Goal: Task Accomplishment & Management: Manage account settings

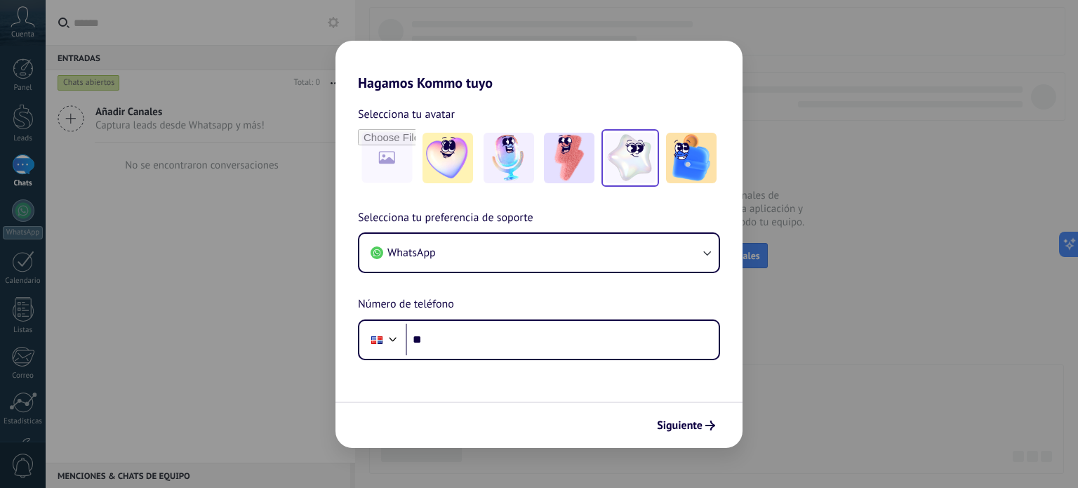
click at [641, 173] on img at bounding box center [630, 158] width 51 height 51
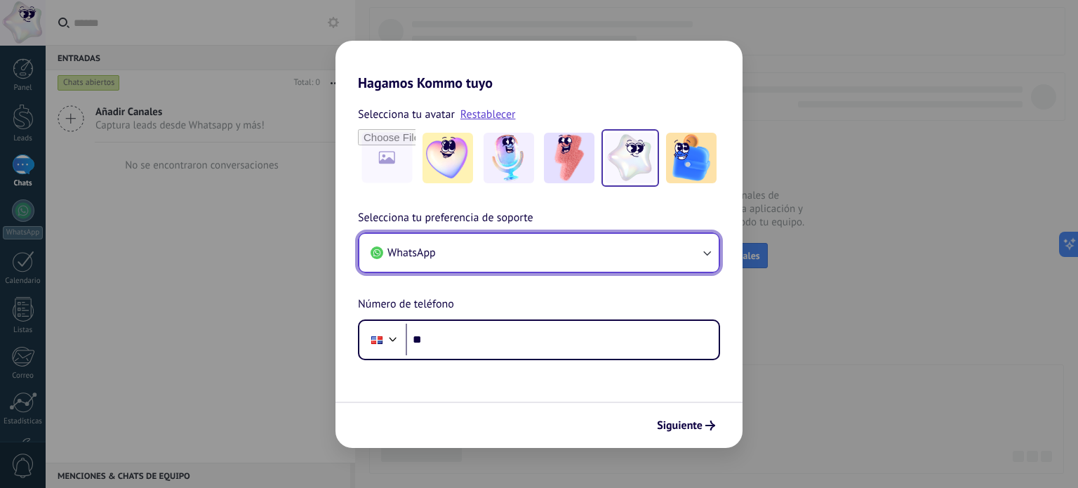
click at [505, 250] on button "WhatsApp" at bounding box center [538, 253] width 359 height 38
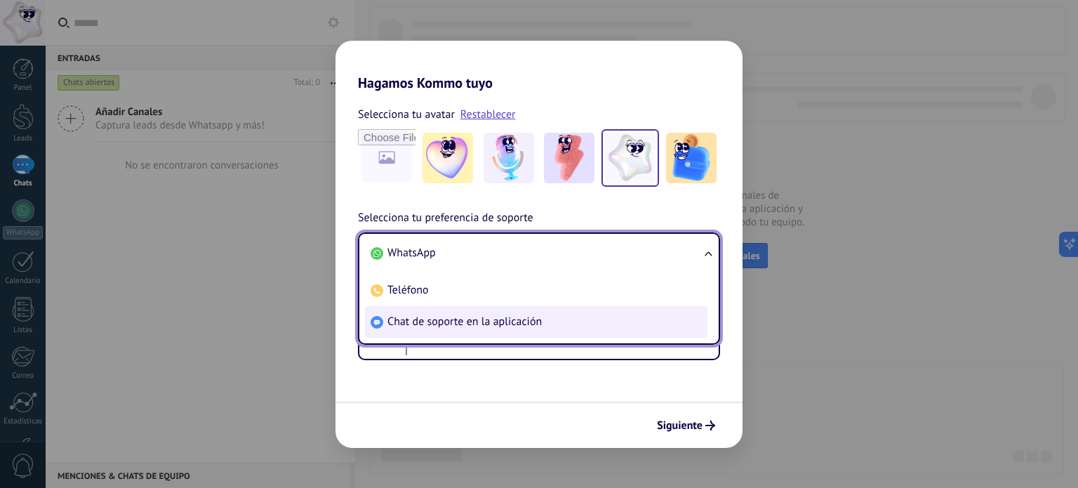
click at [533, 322] on span "Chat de soporte en la aplicación" at bounding box center [465, 322] width 154 height 14
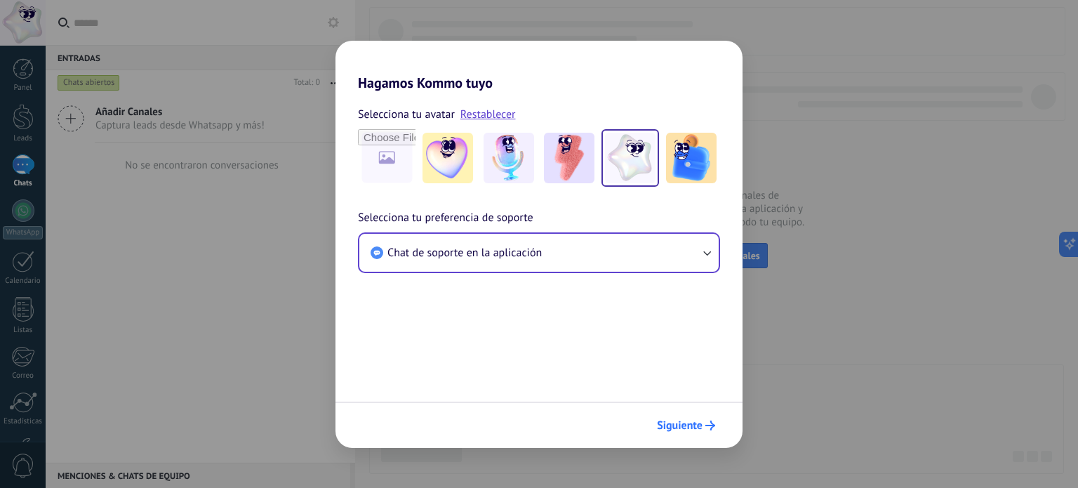
click at [694, 422] on span "Siguiente" at bounding box center [680, 426] width 46 height 10
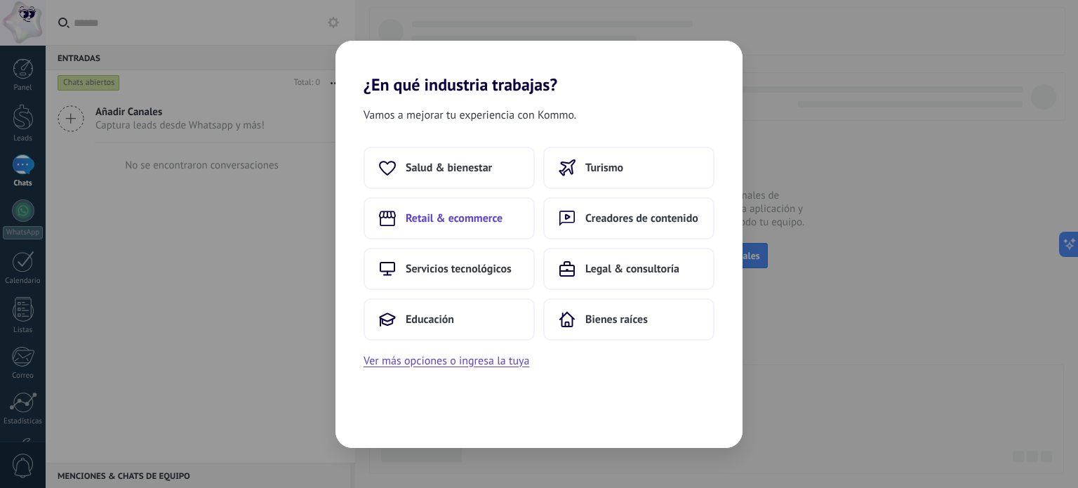
click at [517, 222] on button "Retail & ecommerce" at bounding box center [449, 218] width 171 height 42
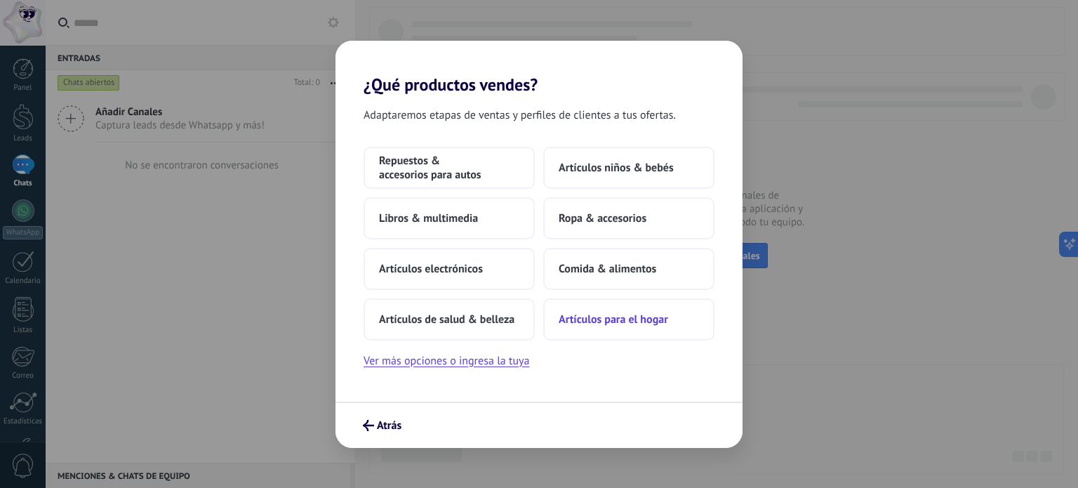
click at [649, 323] on span "Artículos para el hogar" at bounding box center [614, 319] width 110 height 14
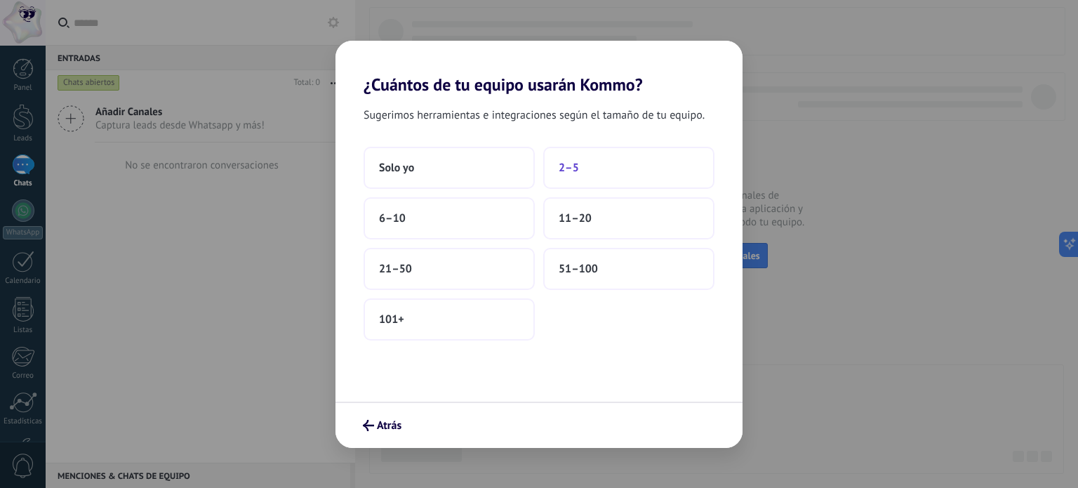
click at [616, 165] on button "2–5" at bounding box center [628, 168] width 171 height 42
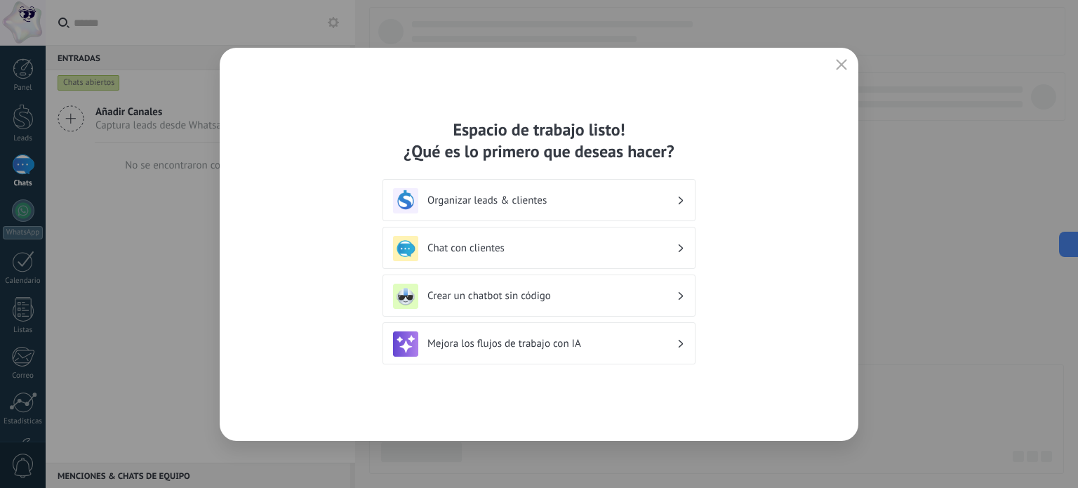
click at [679, 203] on icon at bounding box center [681, 201] width 5 height 8
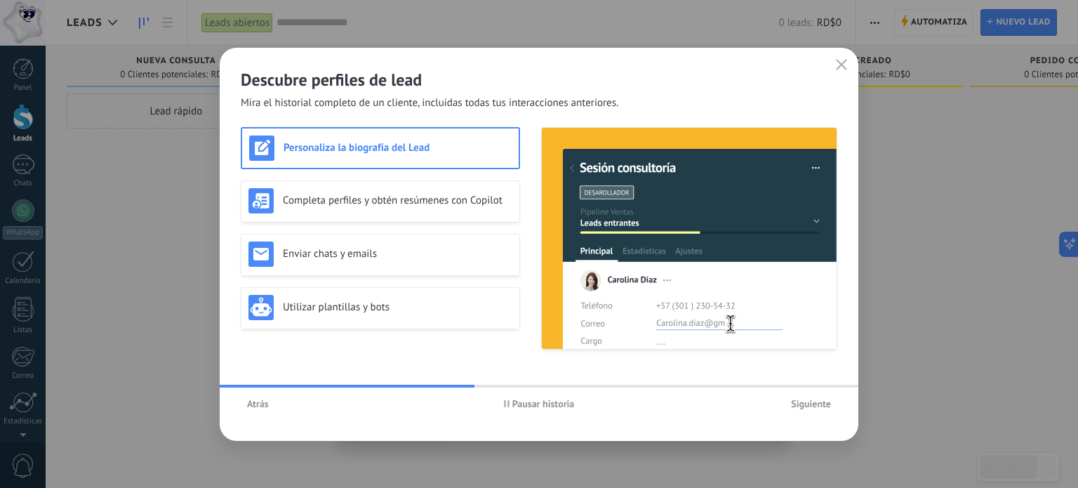
click at [259, 397] on button "Atrás" at bounding box center [258, 403] width 34 height 21
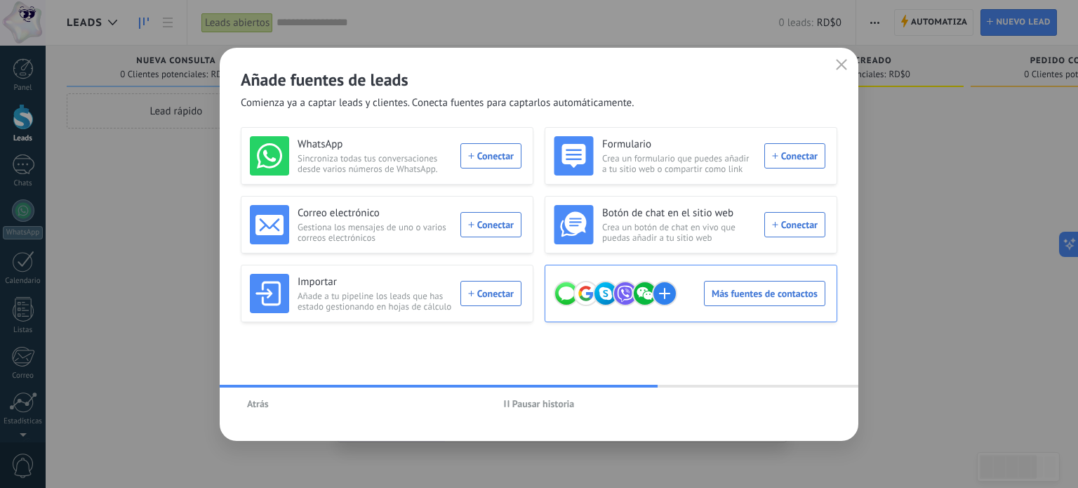
click at [749, 290] on div "Más fuentes de contactos" at bounding box center [690, 293] width 272 height 39
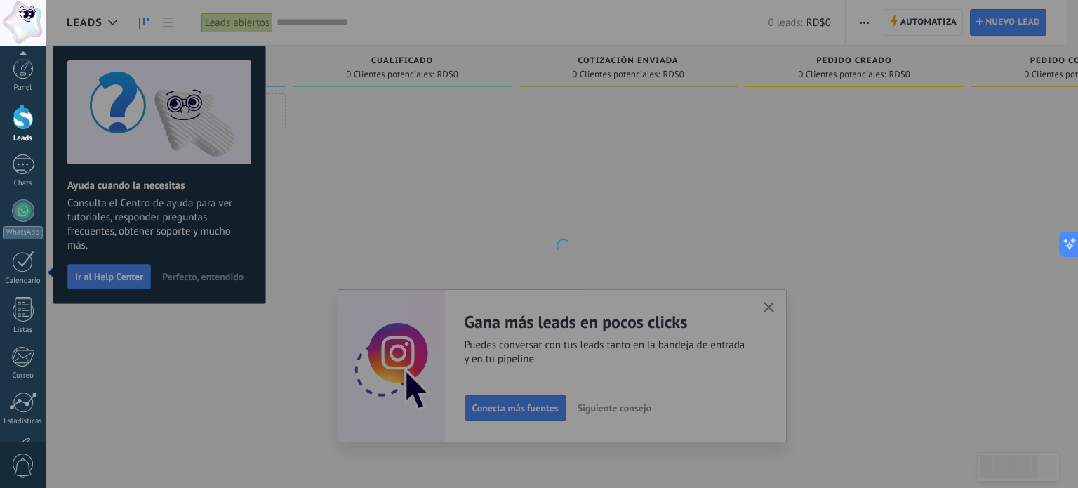
scroll to position [95, 0]
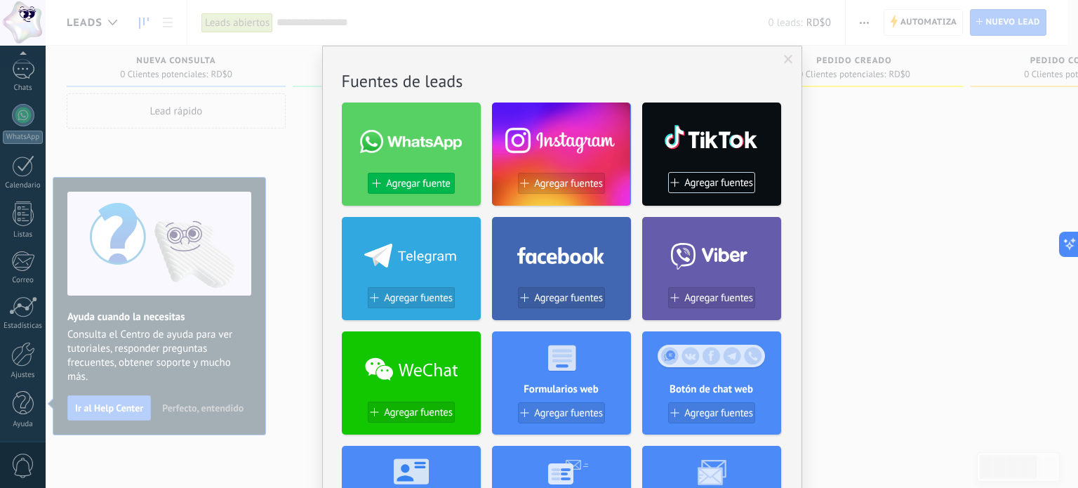
click at [433, 179] on span "Agregar fuente" at bounding box center [418, 184] width 64 height 12
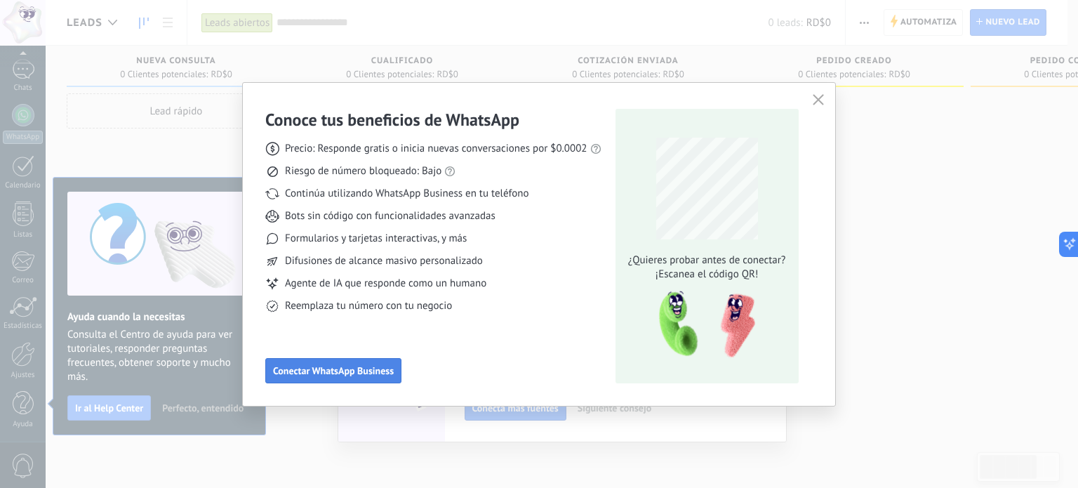
click at [385, 367] on span "Conectar WhatsApp Business" at bounding box center [333, 371] width 121 height 10
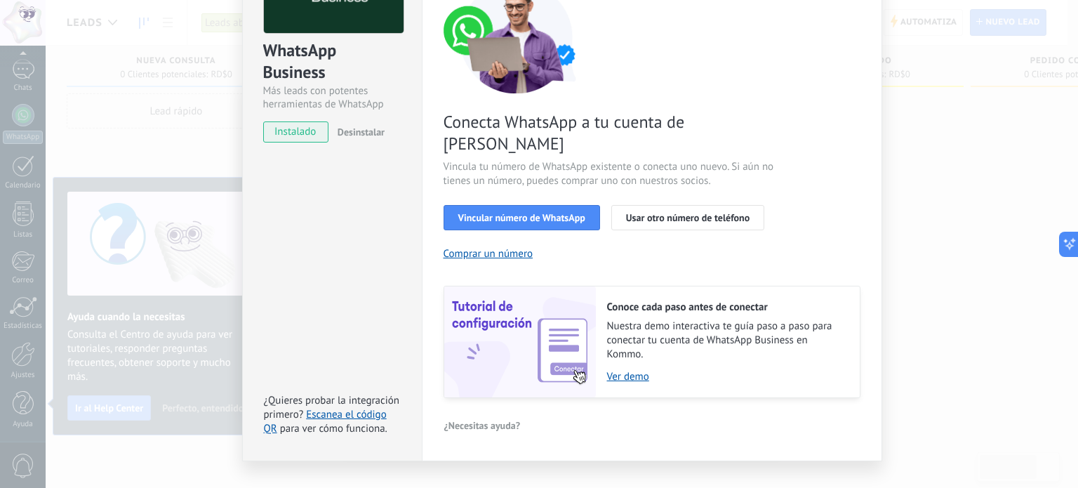
scroll to position [135, 0]
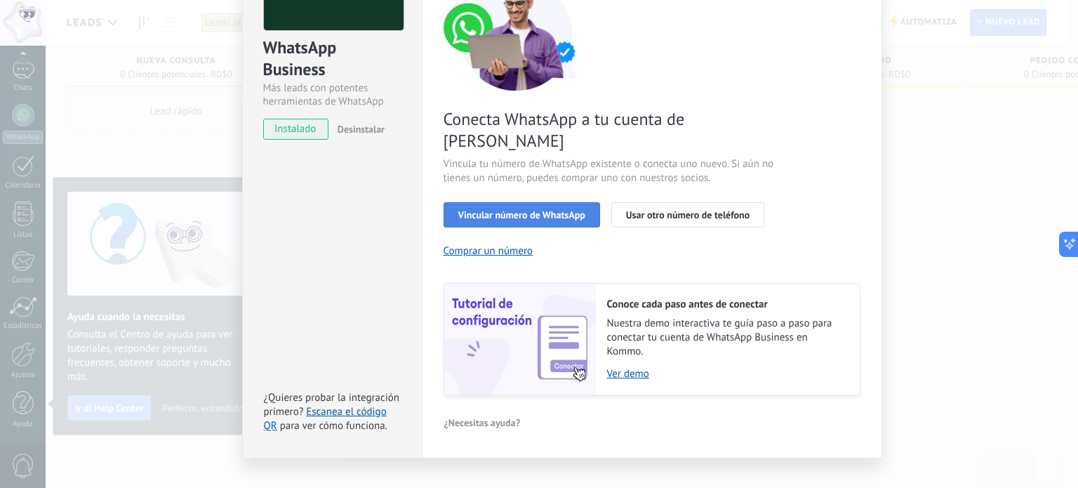
click at [506, 210] on span "Vincular número de WhatsApp" at bounding box center [521, 215] width 127 height 10
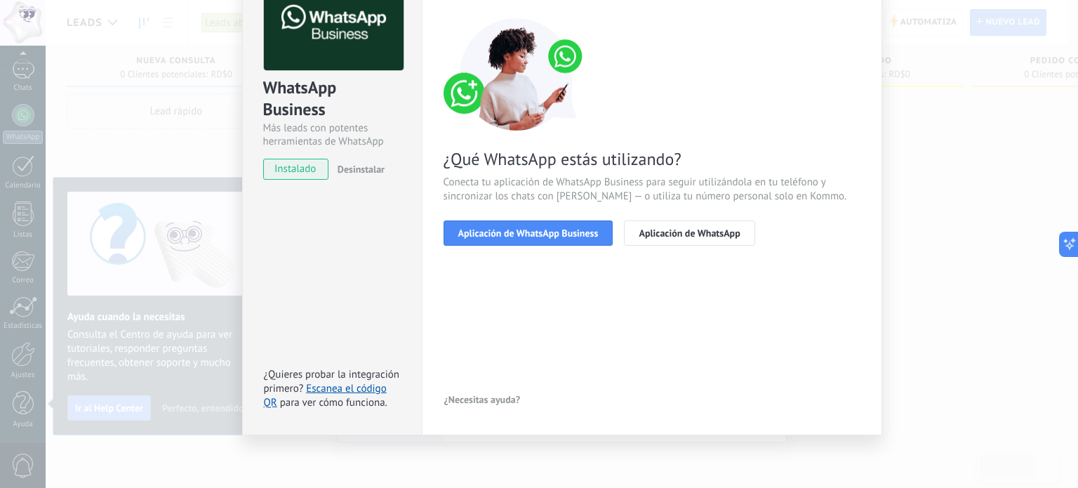
scroll to position [94, 0]
click at [536, 237] on span "Aplicación de WhatsApp Business" at bounding box center [528, 234] width 140 height 10
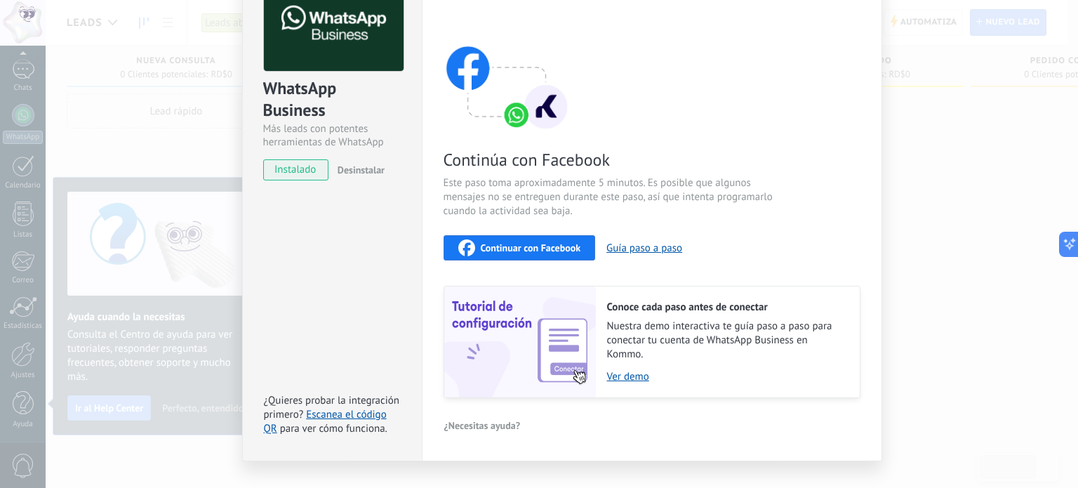
click at [550, 252] on span "Continuar con Facebook" at bounding box center [531, 248] width 100 height 10
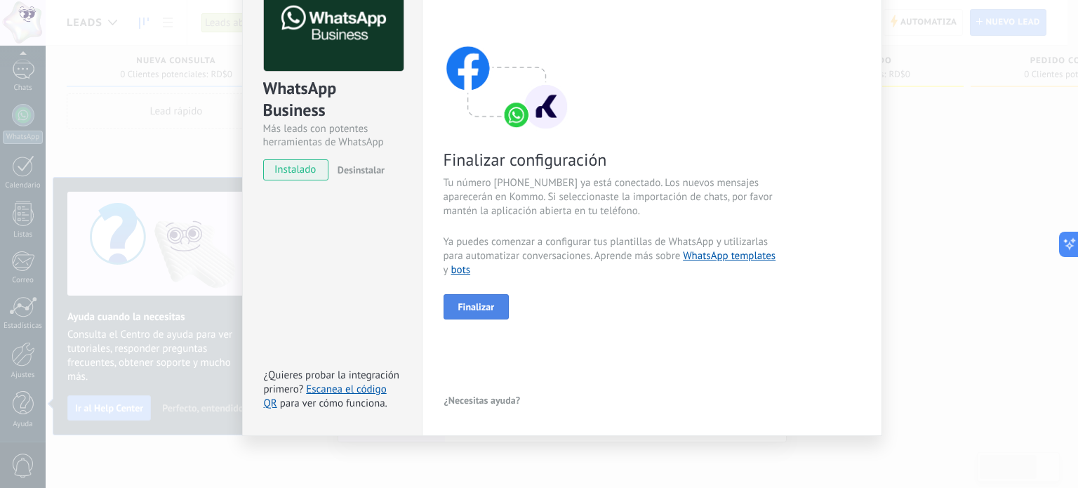
click at [493, 303] on button "Finalizar" at bounding box center [477, 306] width 66 height 25
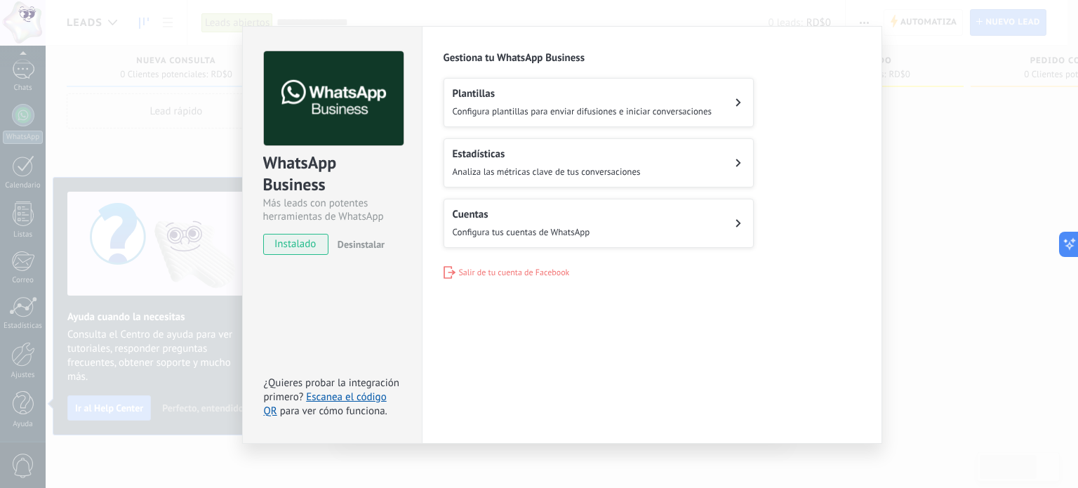
scroll to position [28, 0]
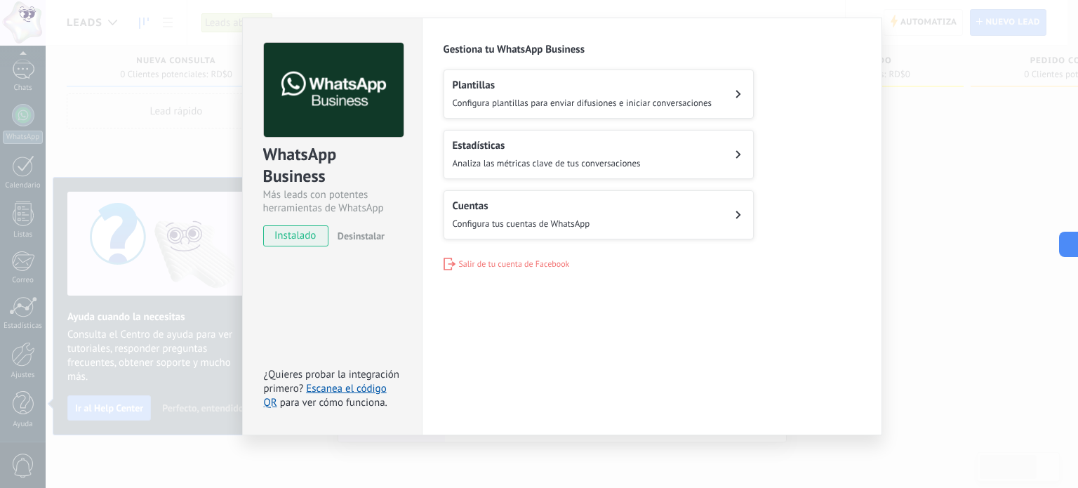
click at [930, 202] on div "WhatsApp Business Más leads con potentes herramientas de WhatsApp instalado Des…" at bounding box center [562, 244] width 1033 height 488
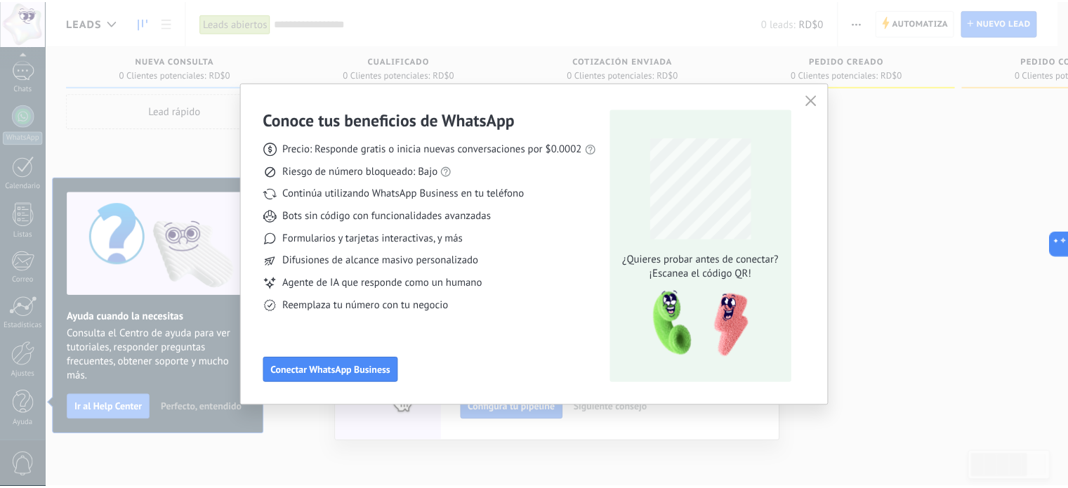
scroll to position [0, 0]
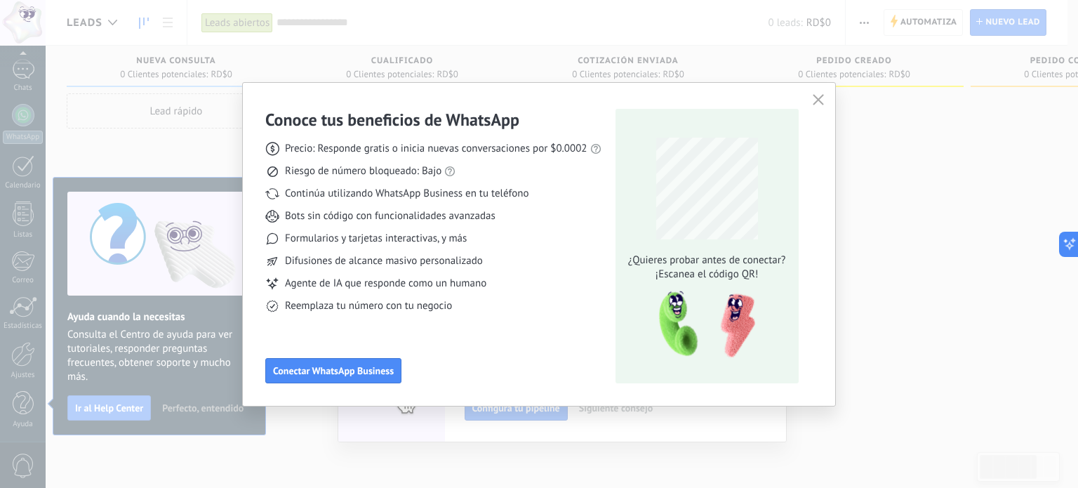
click at [817, 98] on icon "button" at bounding box center [818, 99] width 11 height 11
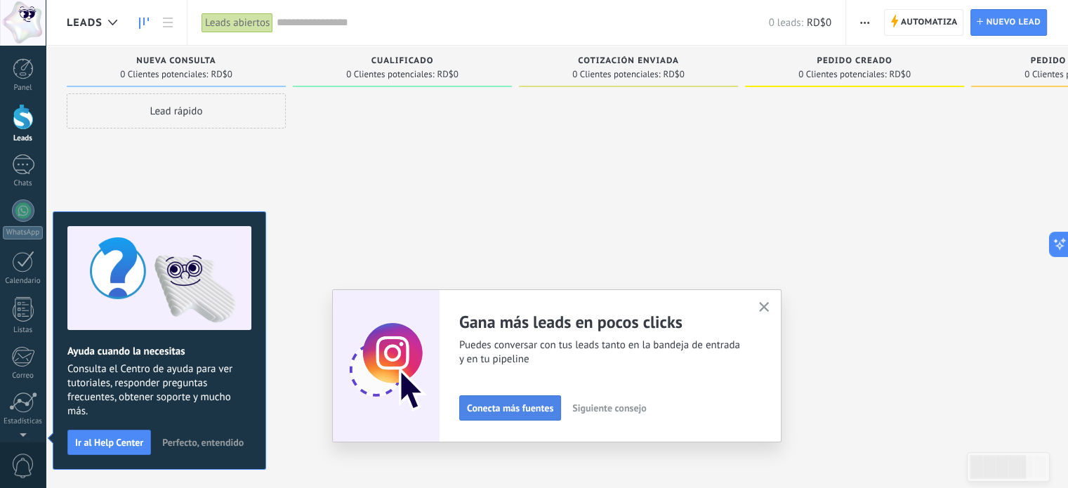
click at [496, 415] on button "Conecta más fuentes" at bounding box center [510, 407] width 102 height 25
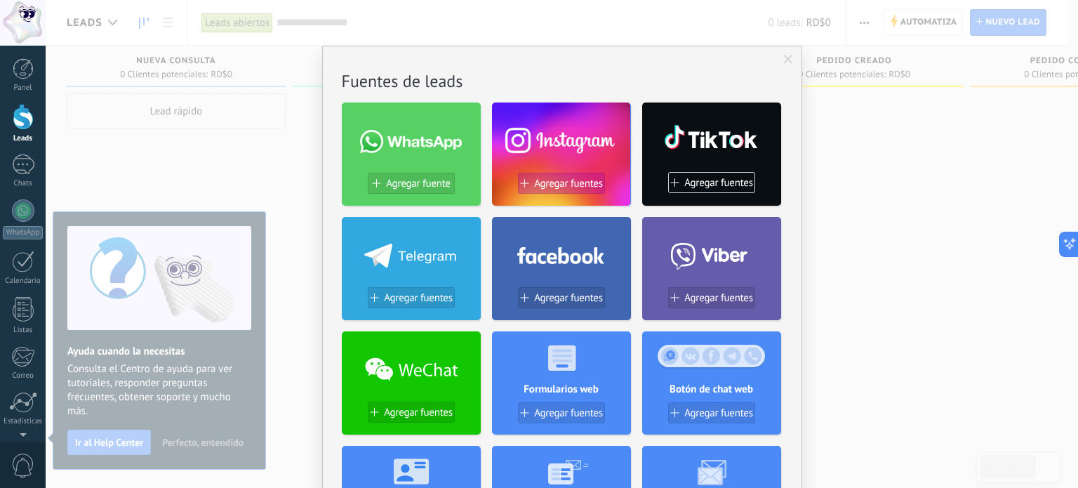
click at [562, 179] on span "Agregar fuentes" at bounding box center [568, 184] width 69 height 12
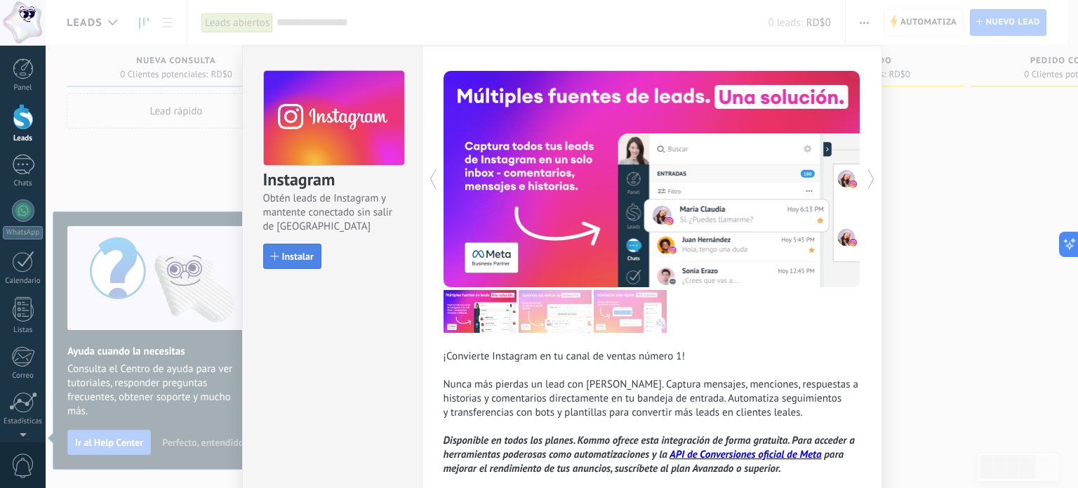
click at [298, 258] on span "Instalar" at bounding box center [298, 256] width 32 height 10
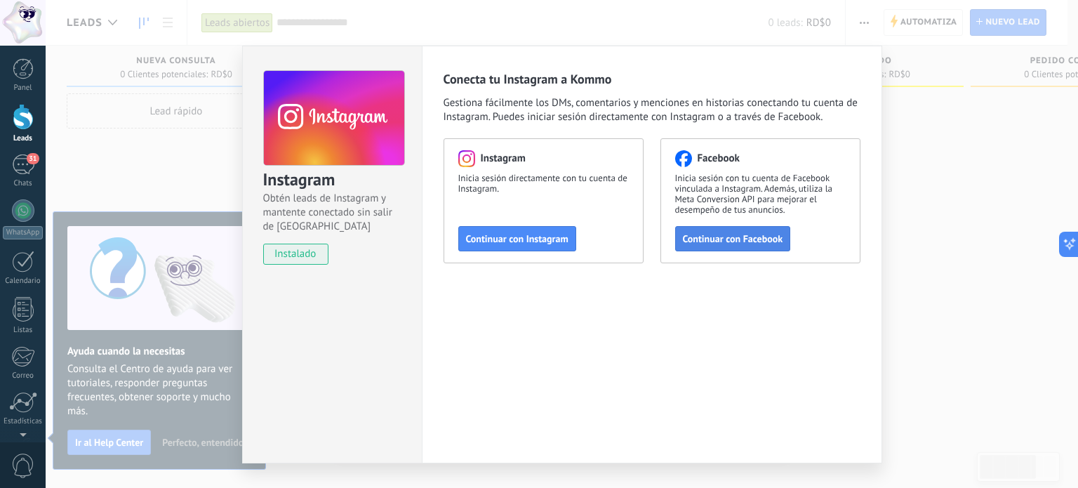
click at [700, 240] on span "Continuar con Facebook" at bounding box center [733, 239] width 100 height 10
click at [932, 227] on div "Instagram Obtén leads de Instagram y mantente conectado sin salir de Kommo inst…" at bounding box center [562, 244] width 1033 height 488
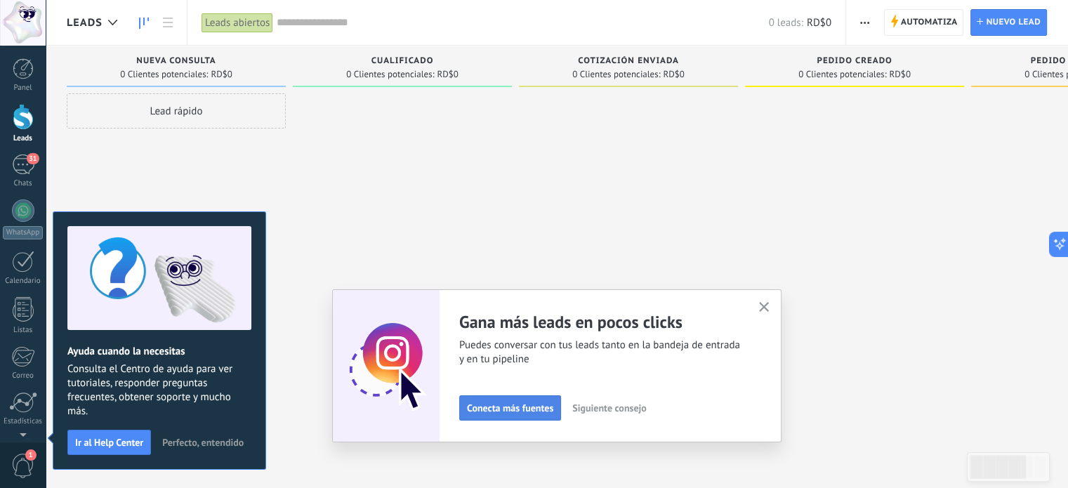
click at [538, 403] on span "Conecta más fuentes" at bounding box center [510, 408] width 86 height 10
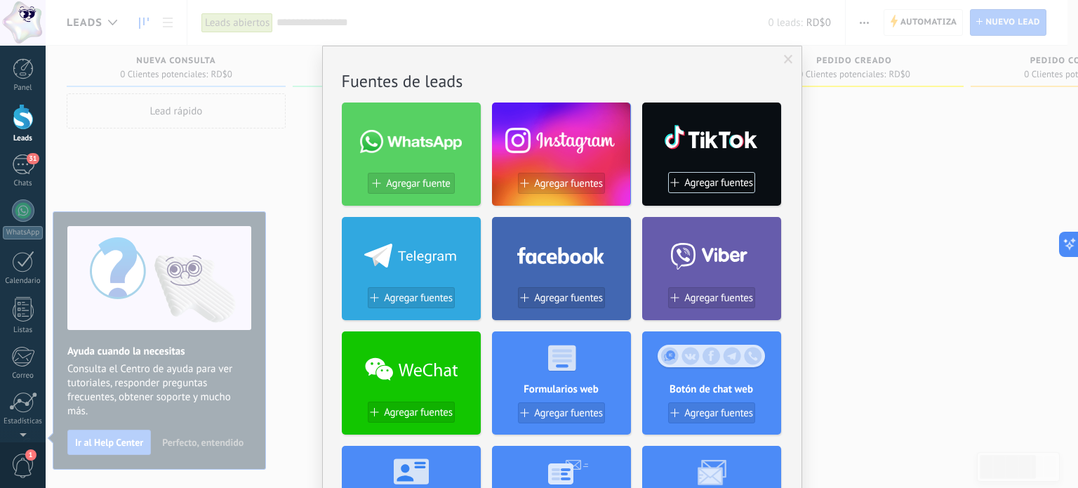
click at [567, 185] on span "Agregar fuentes" at bounding box center [568, 184] width 69 height 12
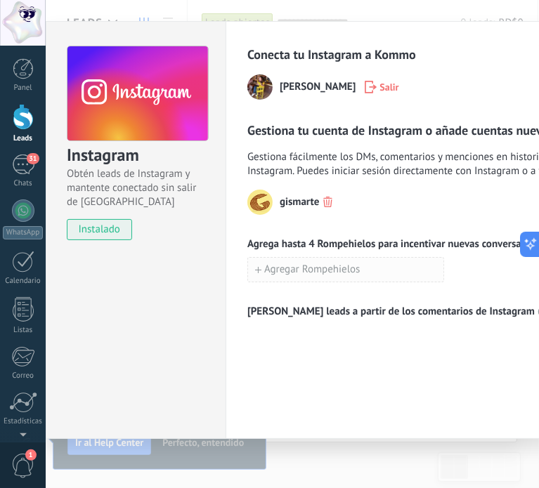
click at [351, 273] on span "Agregar Rompehielos" at bounding box center [312, 270] width 96 height 10
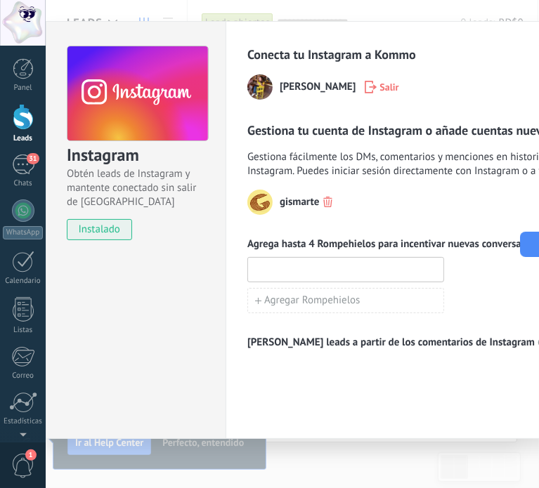
paste input "**********"
click at [339, 269] on input "**********" at bounding box center [345, 269] width 195 height 22
drag, startPoint x: 435, startPoint y: 267, endPoint x: 417, endPoint y: 267, distance: 18.3
click at [433, 267] on input "**********" at bounding box center [345, 269] width 195 height 22
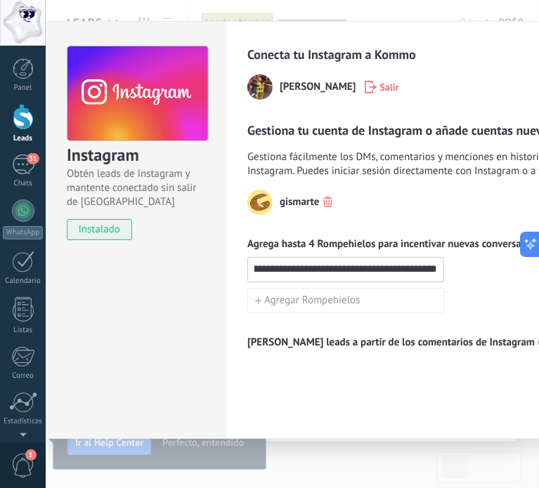
click at [383, 271] on input "**********" at bounding box center [345, 269] width 195 height 22
drag, startPoint x: 383, startPoint y: 271, endPoint x: 496, endPoint y: 269, distance: 113.8
click at [496, 269] on div "**********" at bounding box center [455, 269] width 417 height 25
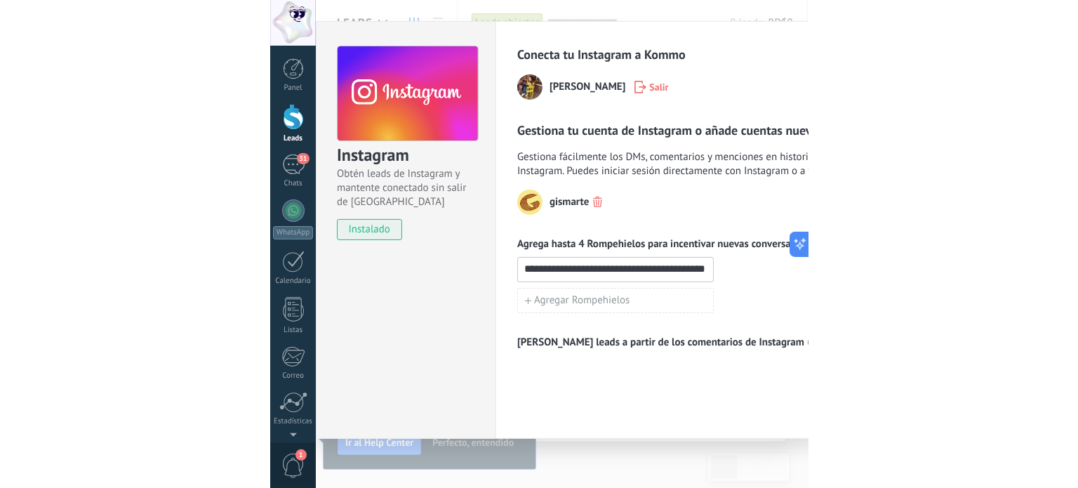
scroll to position [0, 0]
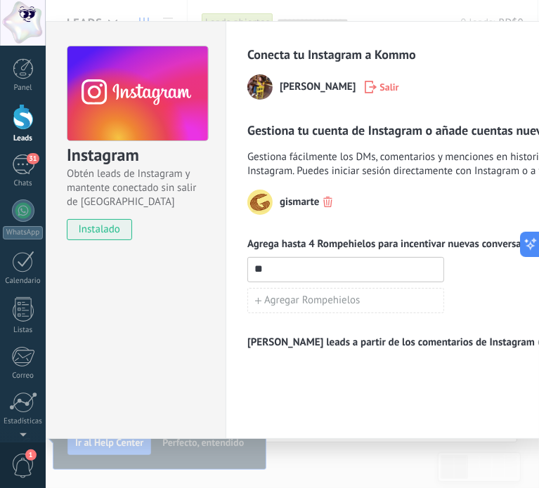
type input "*"
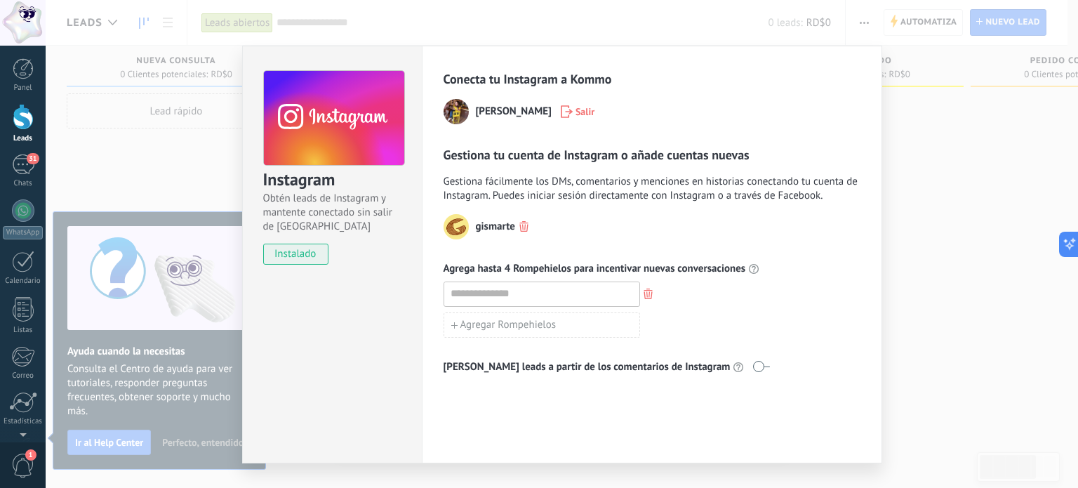
click at [753, 365] on span at bounding box center [762, 366] width 18 height 11
click at [906, 364] on div "Instagram Obtén leads de Instagram y mantente conectado sin salir de Kommo inst…" at bounding box center [562, 244] width 1033 height 488
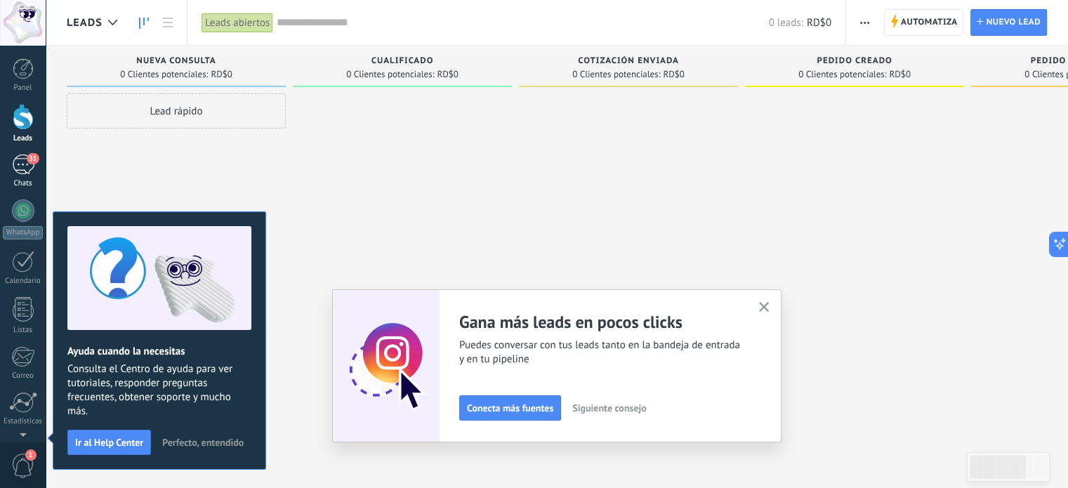
click at [13, 166] on div "31" at bounding box center [23, 164] width 22 height 20
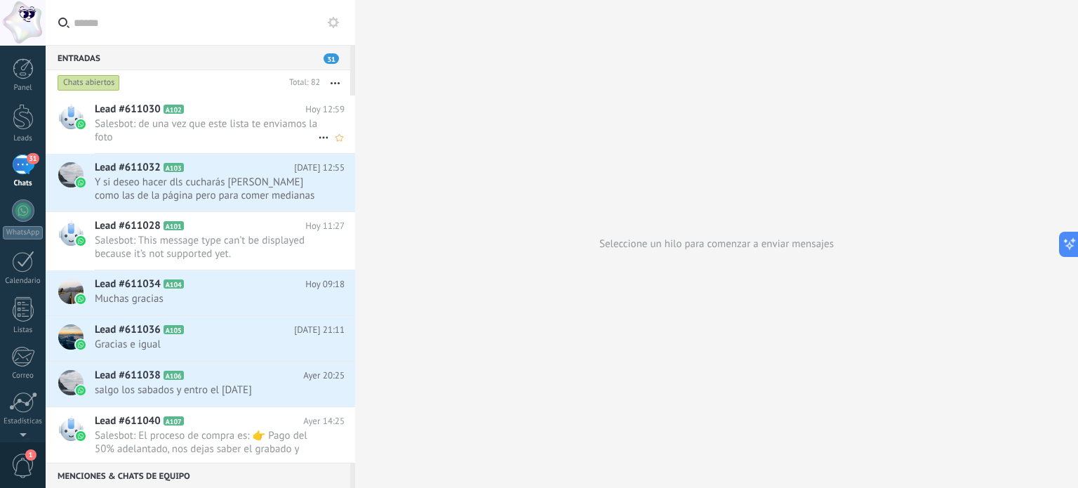
click at [228, 117] on div "Lead #611030 A102 [DATE] 12:59 Salesbot: de una vez que este lista te enviamos …" at bounding box center [225, 124] width 260 height 58
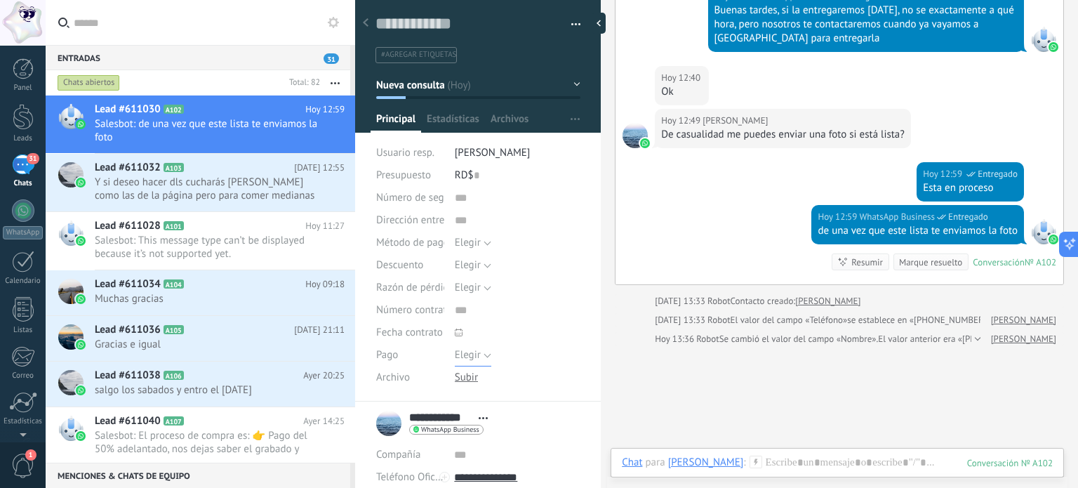
click at [482, 354] on button "Elegir" at bounding box center [473, 355] width 37 height 22
click at [509, 402] on span "Déposito" at bounding box center [504, 403] width 129 height 13
click at [503, 120] on span "Archivos" at bounding box center [510, 122] width 38 height 20
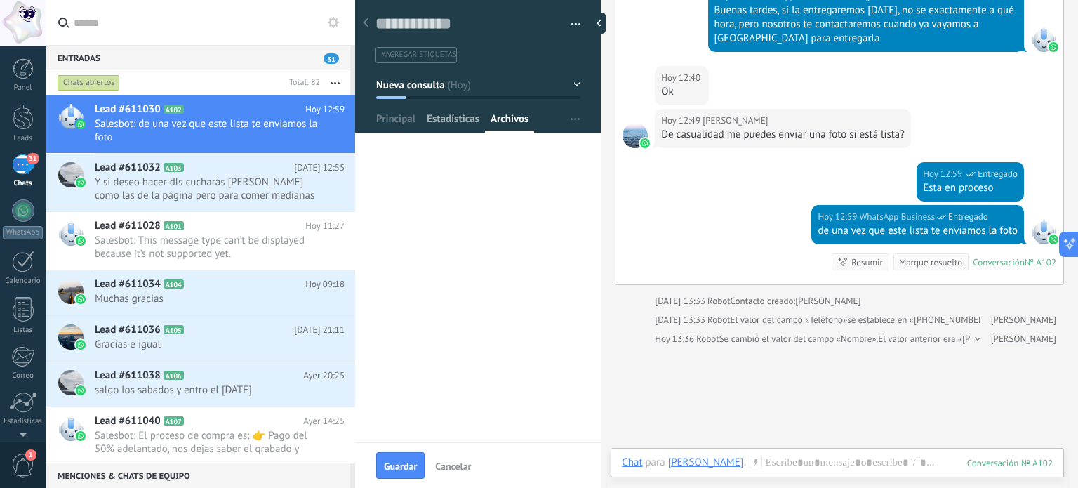
click at [461, 117] on span "Estadísticas" at bounding box center [453, 122] width 53 height 20
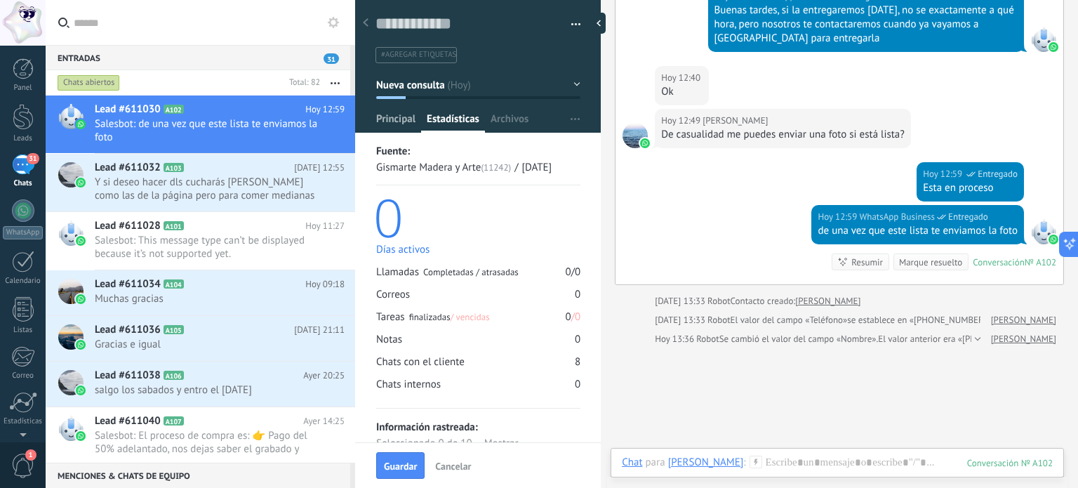
click at [407, 118] on span "Principal" at bounding box center [395, 122] width 39 height 20
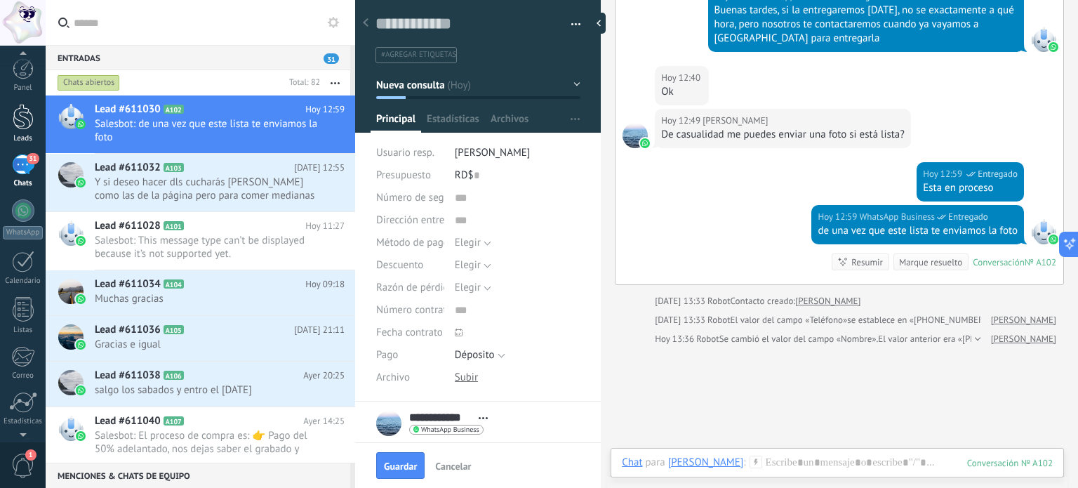
click at [27, 120] on div at bounding box center [23, 117] width 21 height 26
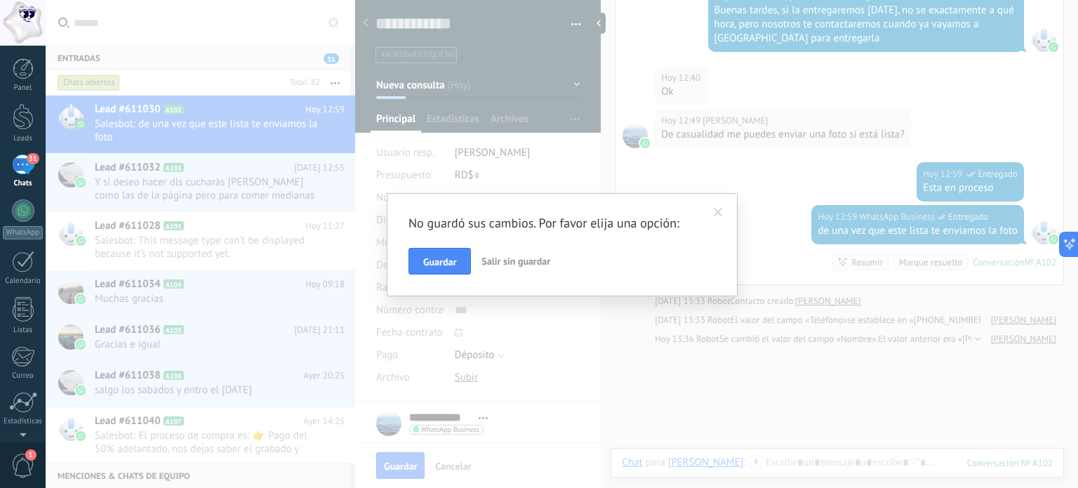
drag, startPoint x: 522, startPoint y: 260, endPoint x: 354, endPoint y: 329, distance: 181.1
click at [522, 261] on span "Salir sin guardar" at bounding box center [516, 261] width 69 height 13
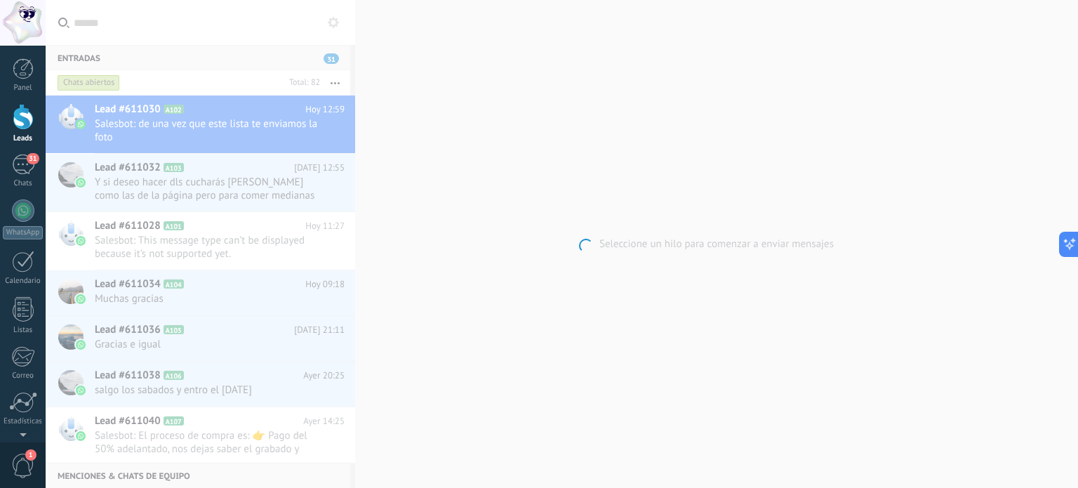
click at [31, 123] on div at bounding box center [23, 117] width 21 height 26
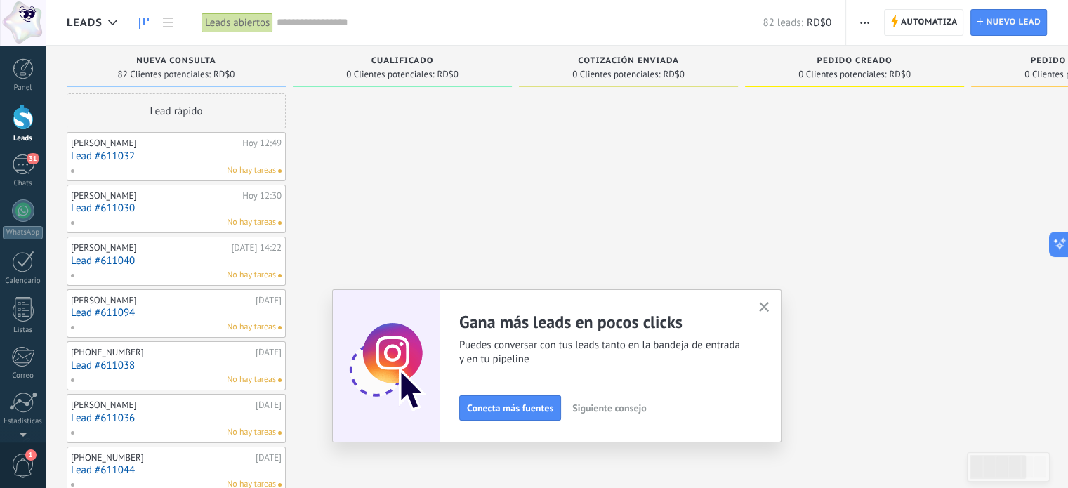
click at [632, 404] on span "Siguiente consejo" at bounding box center [609, 408] width 74 height 10
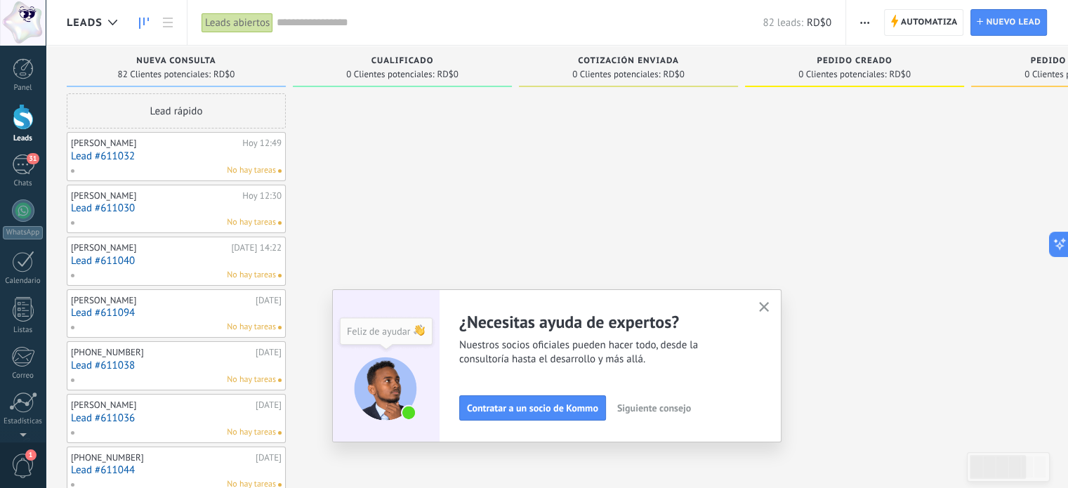
click at [668, 408] on span "Siguiente consejo" at bounding box center [654, 408] width 74 height 10
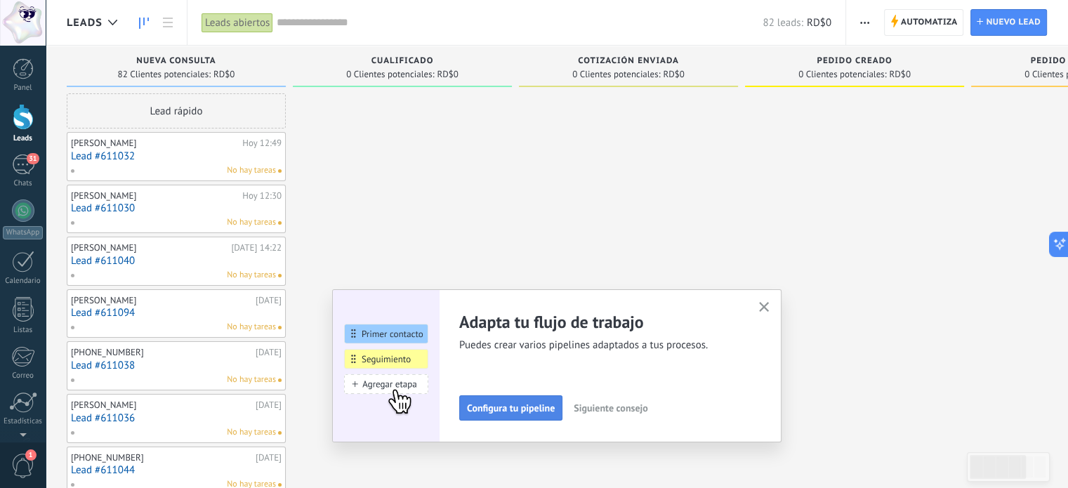
click at [536, 407] on span "Configura tu pipeline" at bounding box center [511, 408] width 88 height 10
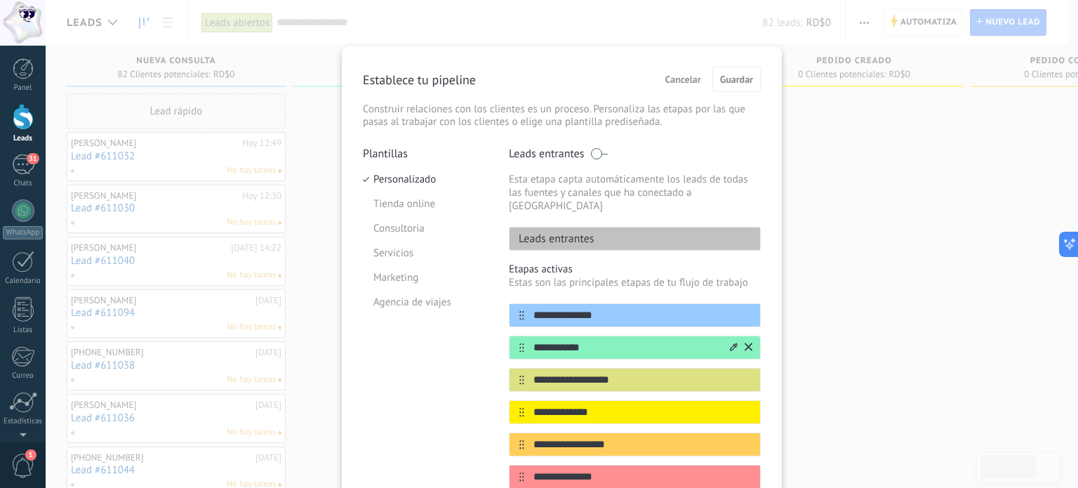
click at [638, 341] on input "**********" at bounding box center [626, 348] width 204 height 15
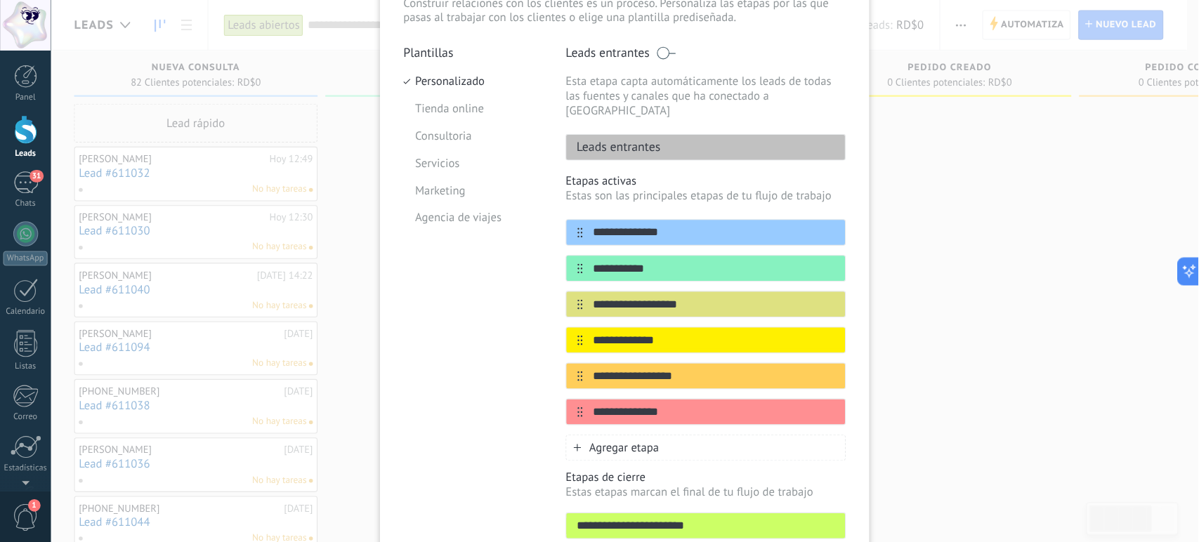
scroll to position [125, 0]
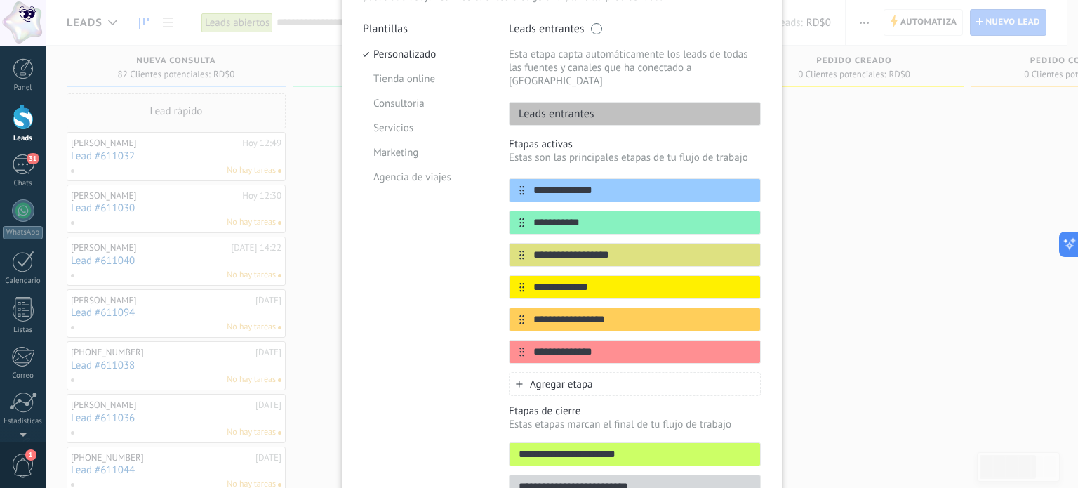
type textarea "**********"
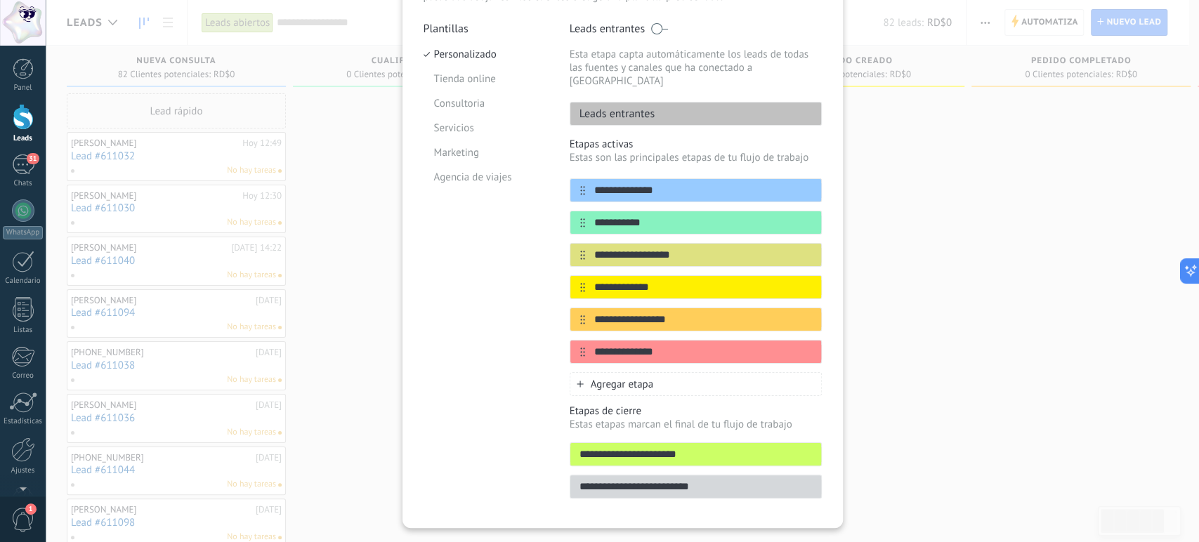
drag, startPoint x: 1078, startPoint y: 4, endPoint x: 918, endPoint y: 321, distance: 355.1
click at [918, 321] on div "**********" at bounding box center [622, 271] width 1153 height 542
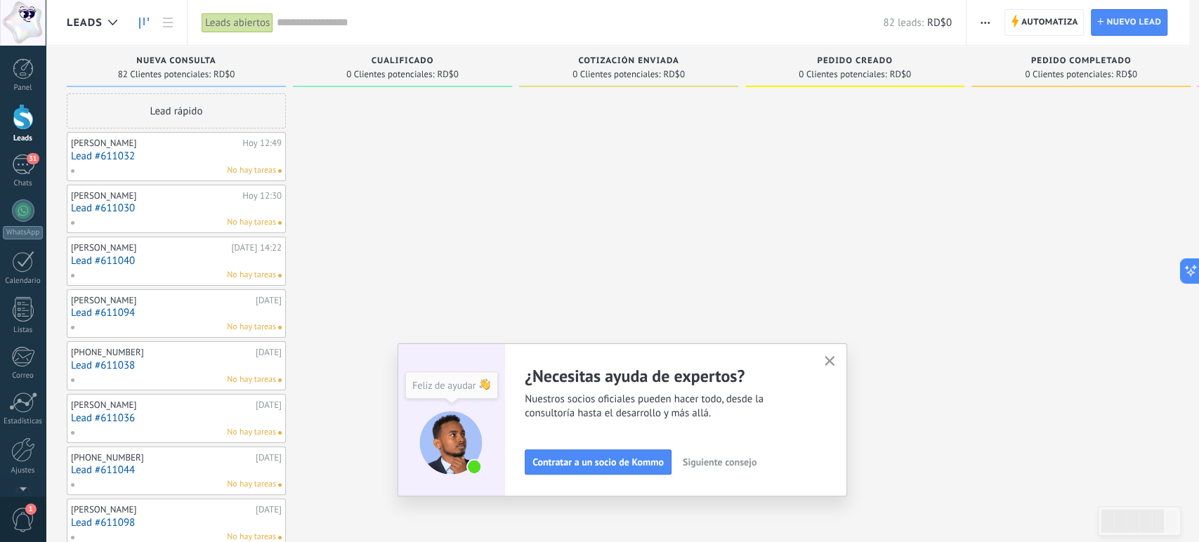
scroll to position [0, 0]
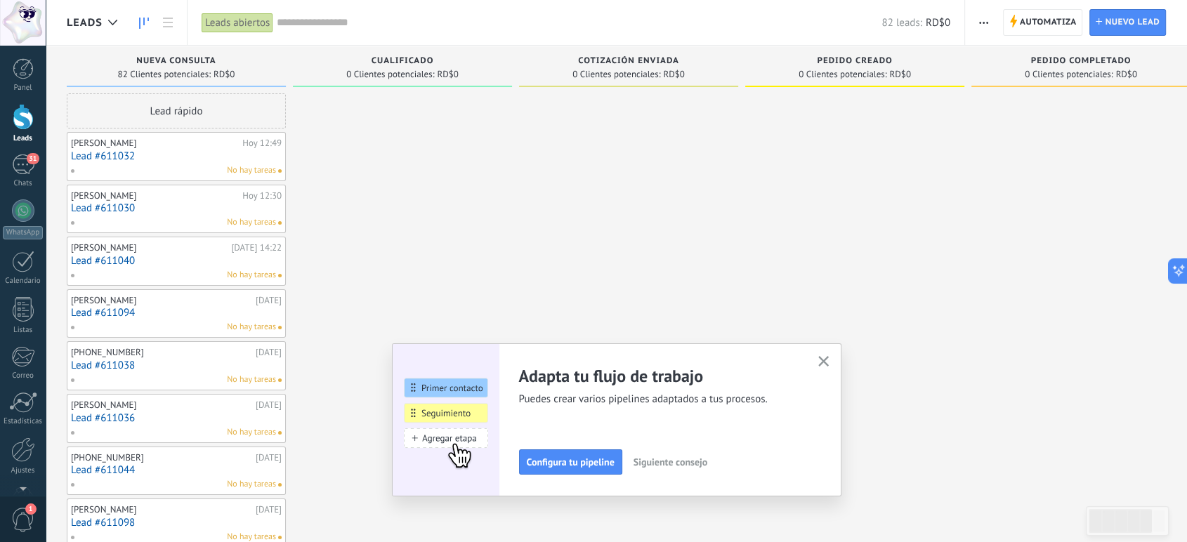
click at [15, 115] on div at bounding box center [23, 117] width 21 height 26
click at [603, 465] on span "Configura tu pipeline" at bounding box center [571, 462] width 88 height 10
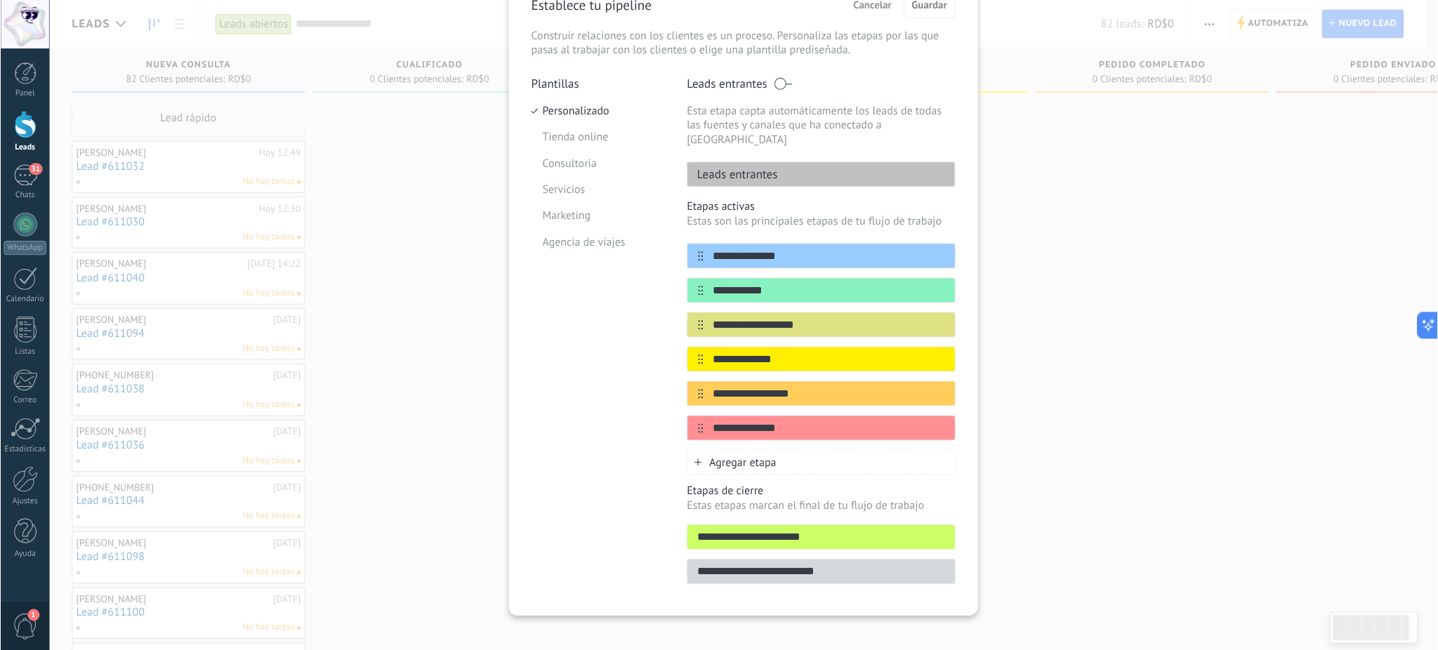
scroll to position [36, 0]
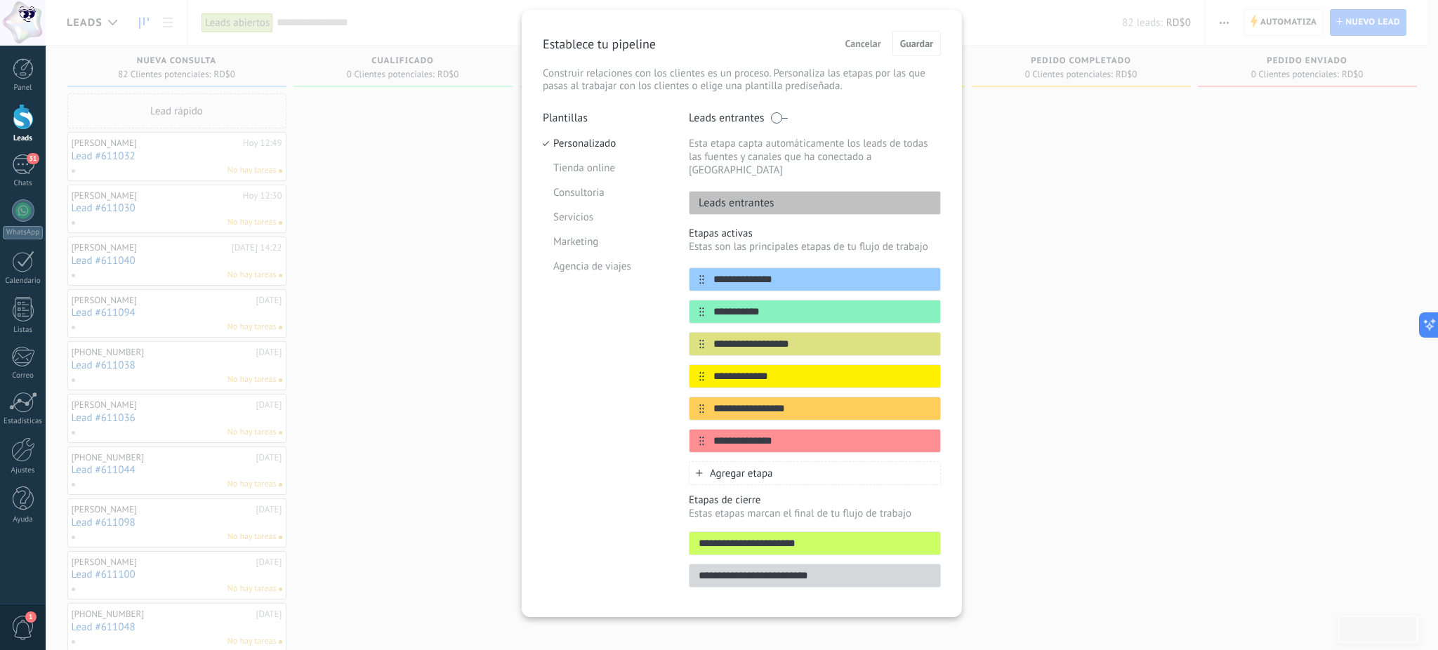
click at [927, 487] on input "**********" at bounding box center [814, 576] width 251 height 15
drag, startPoint x: 949, startPoint y: 498, endPoint x: 939, endPoint y: 472, distance: 27.8
click at [949, 487] on div "**********" at bounding box center [742, 313] width 440 height 607
click at [591, 165] on li "Tienda online" at bounding box center [605, 168] width 125 height 25
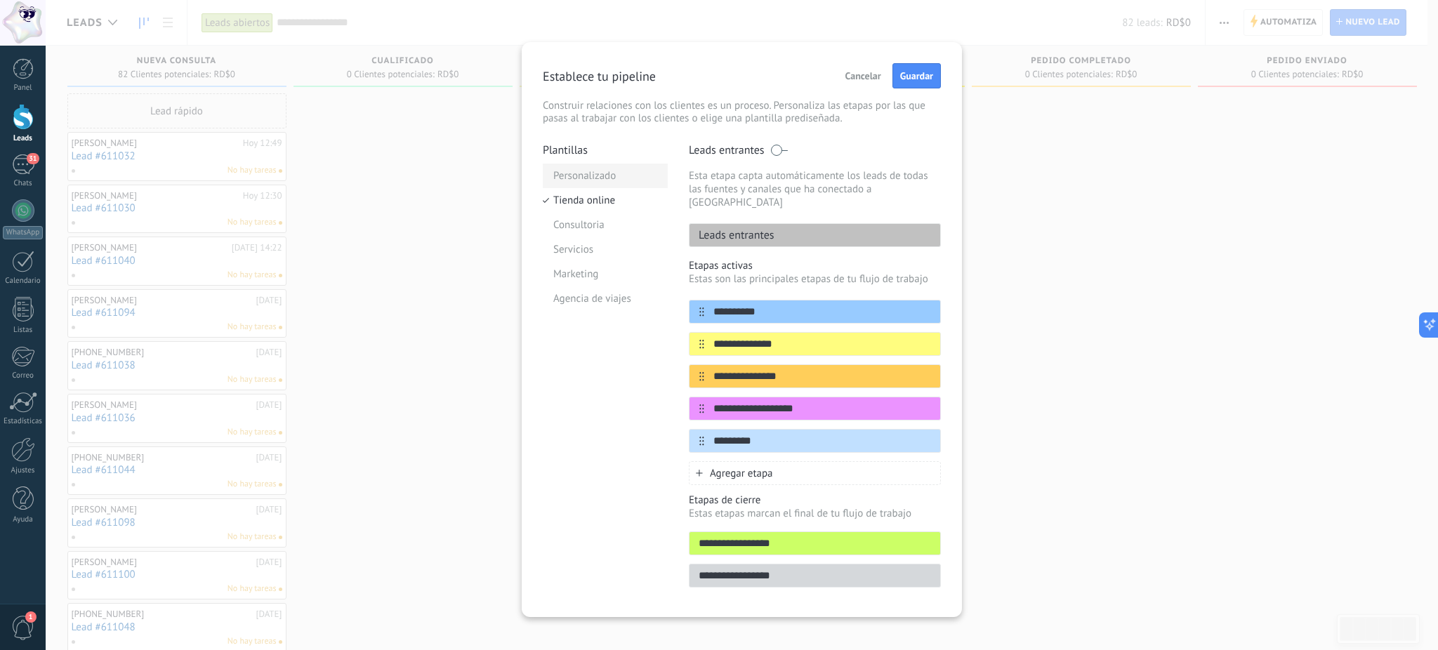
click at [569, 176] on li "Personalizado" at bounding box center [605, 176] width 125 height 25
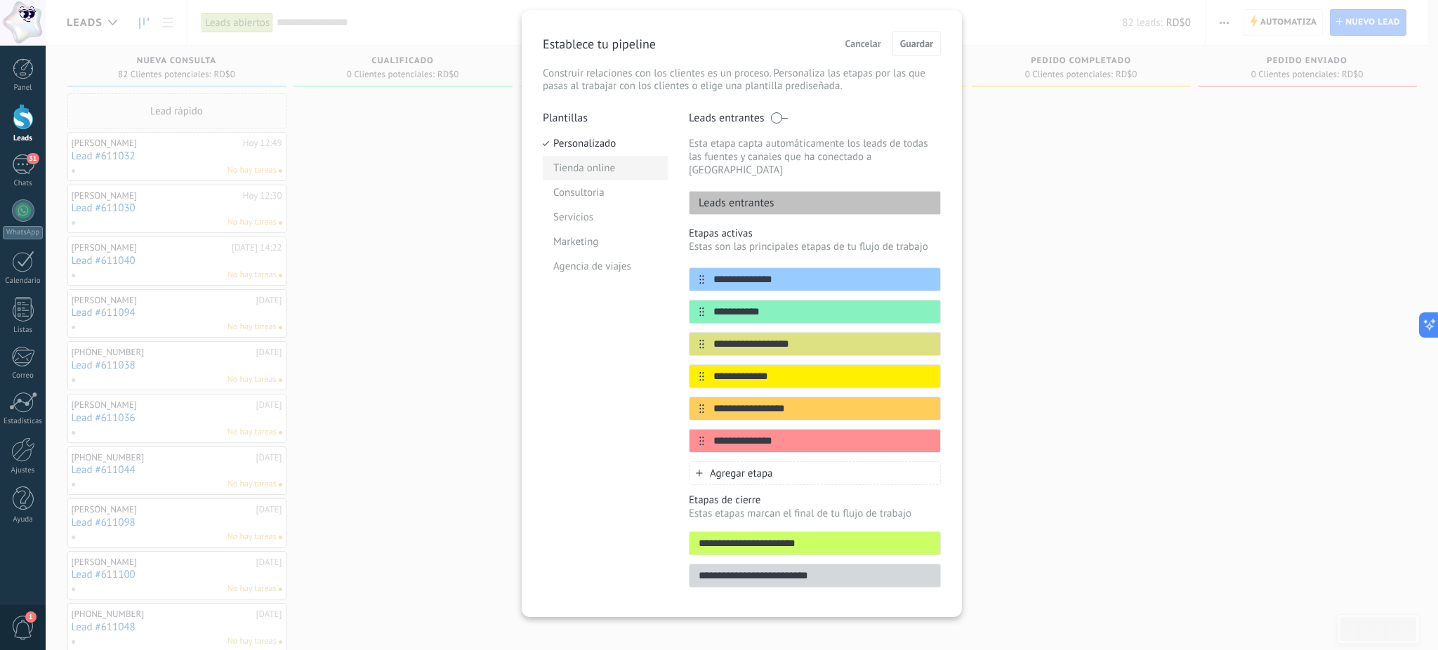
click at [583, 170] on li "Tienda online" at bounding box center [605, 168] width 125 height 25
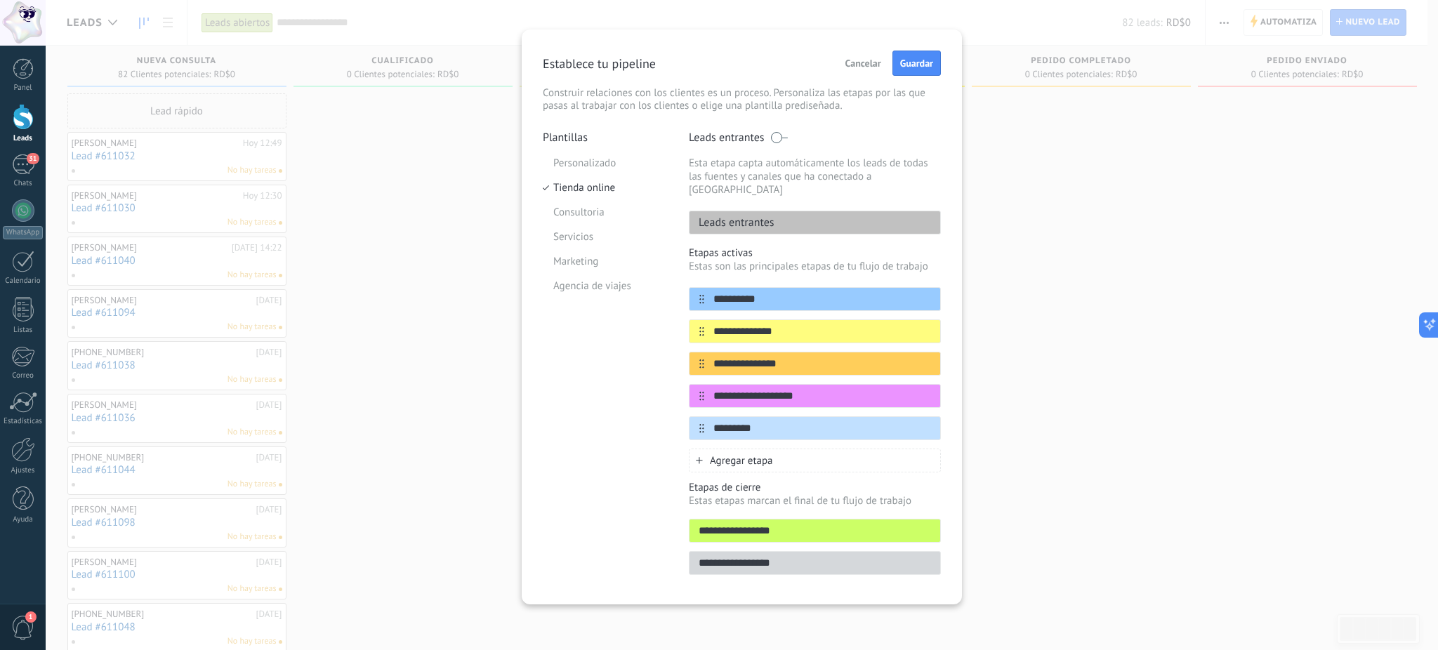
scroll to position [4, 0]
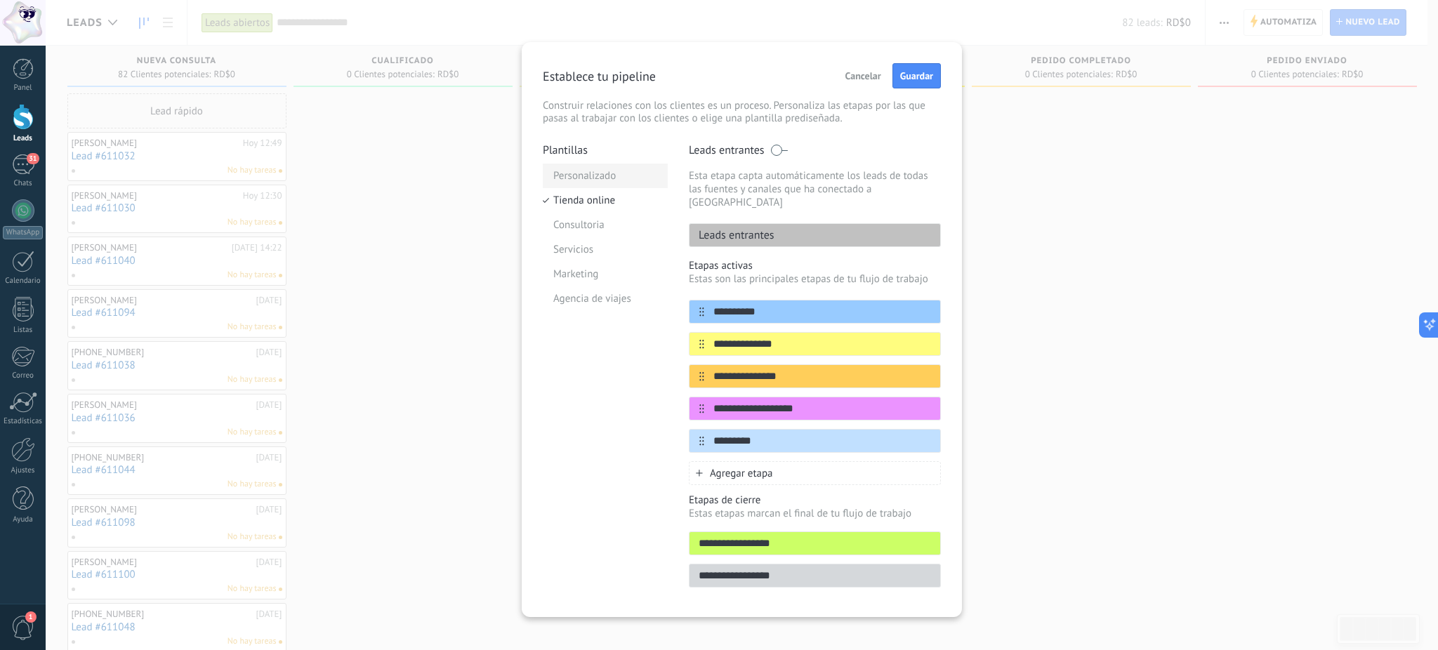
click at [581, 168] on li "Personalizado" at bounding box center [605, 176] width 125 height 25
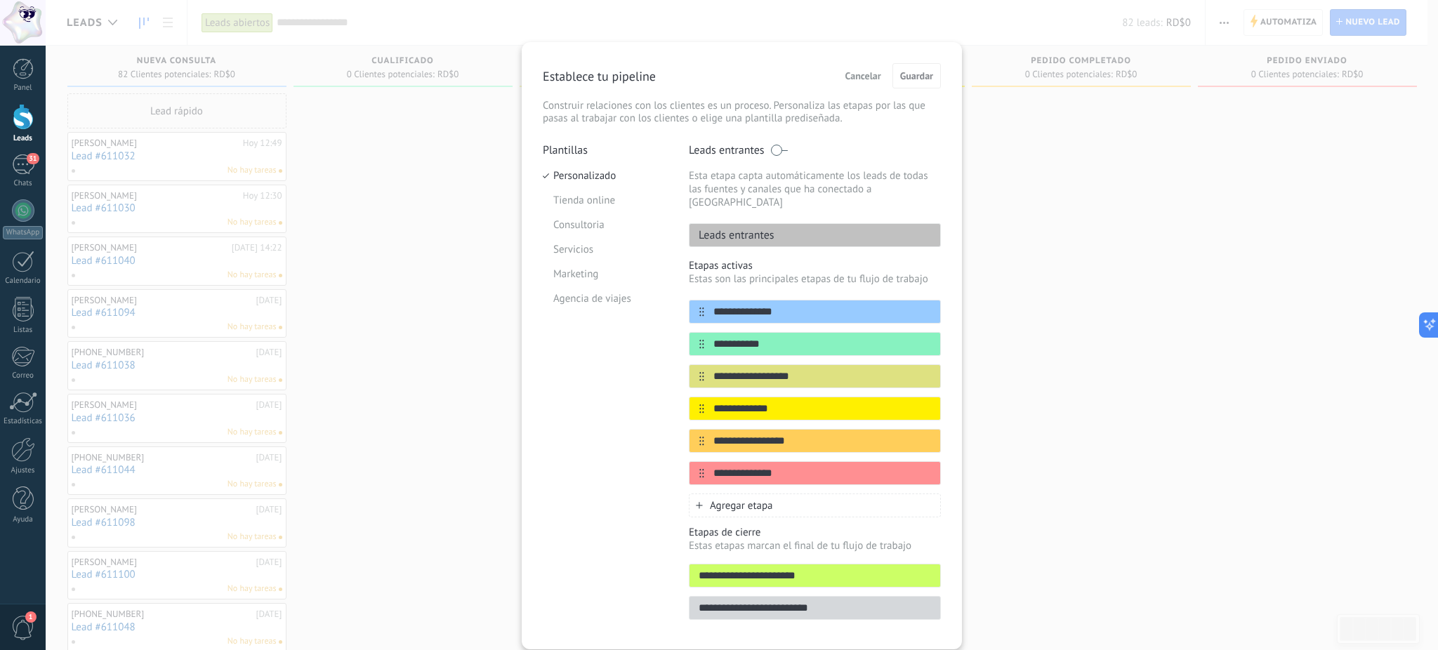
scroll to position [36, 0]
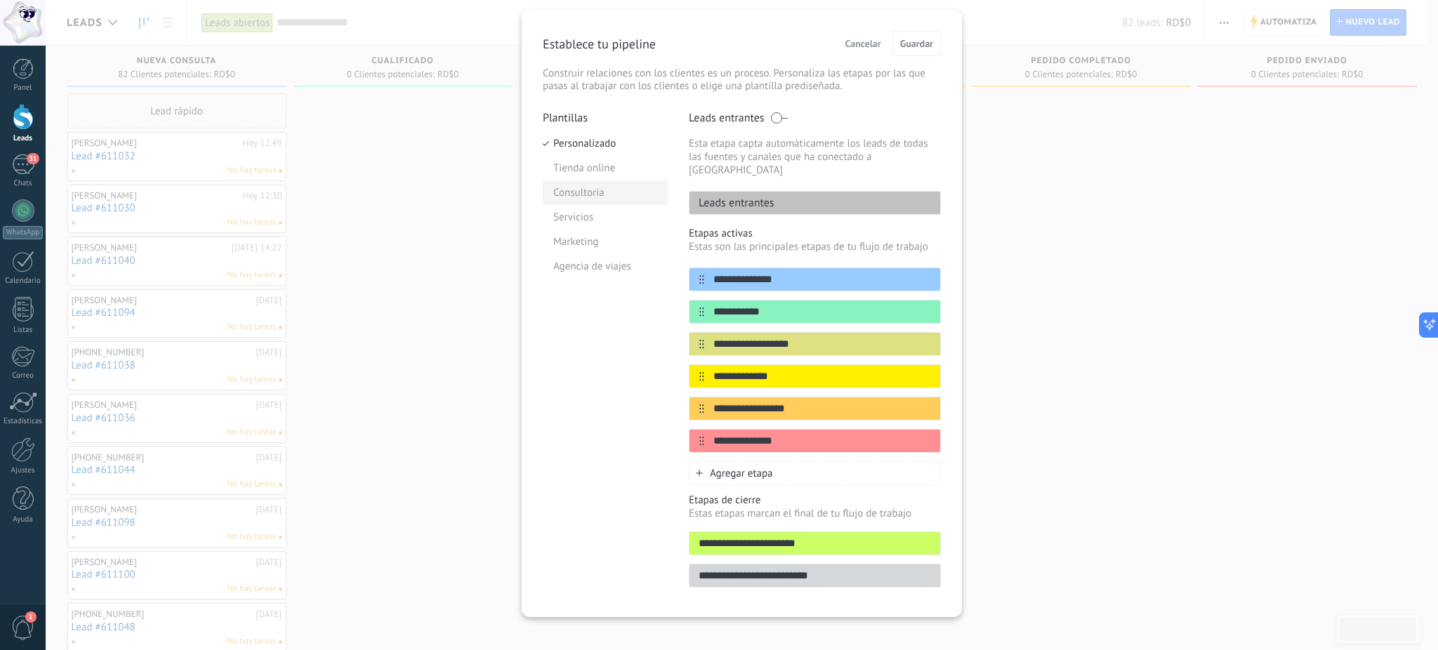
click at [579, 192] on li "Consultoria" at bounding box center [605, 192] width 125 height 25
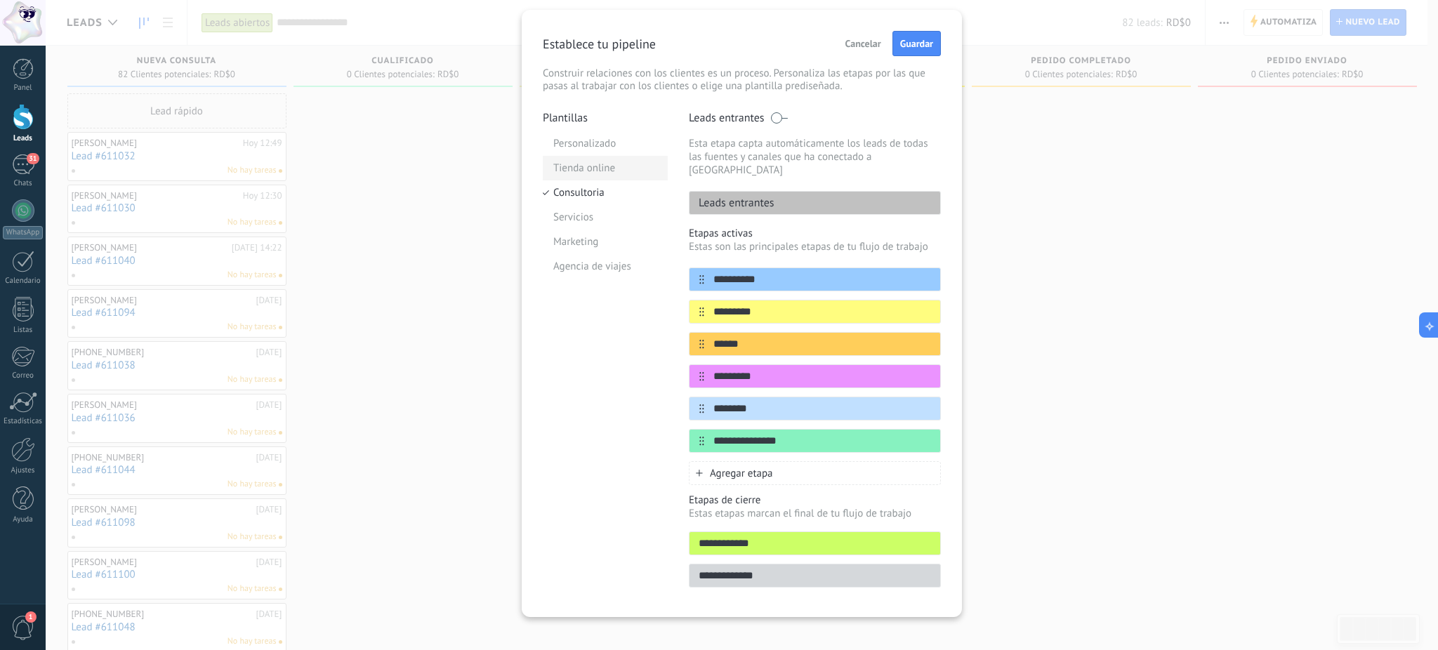
click at [583, 171] on li "Tienda online" at bounding box center [605, 168] width 125 height 25
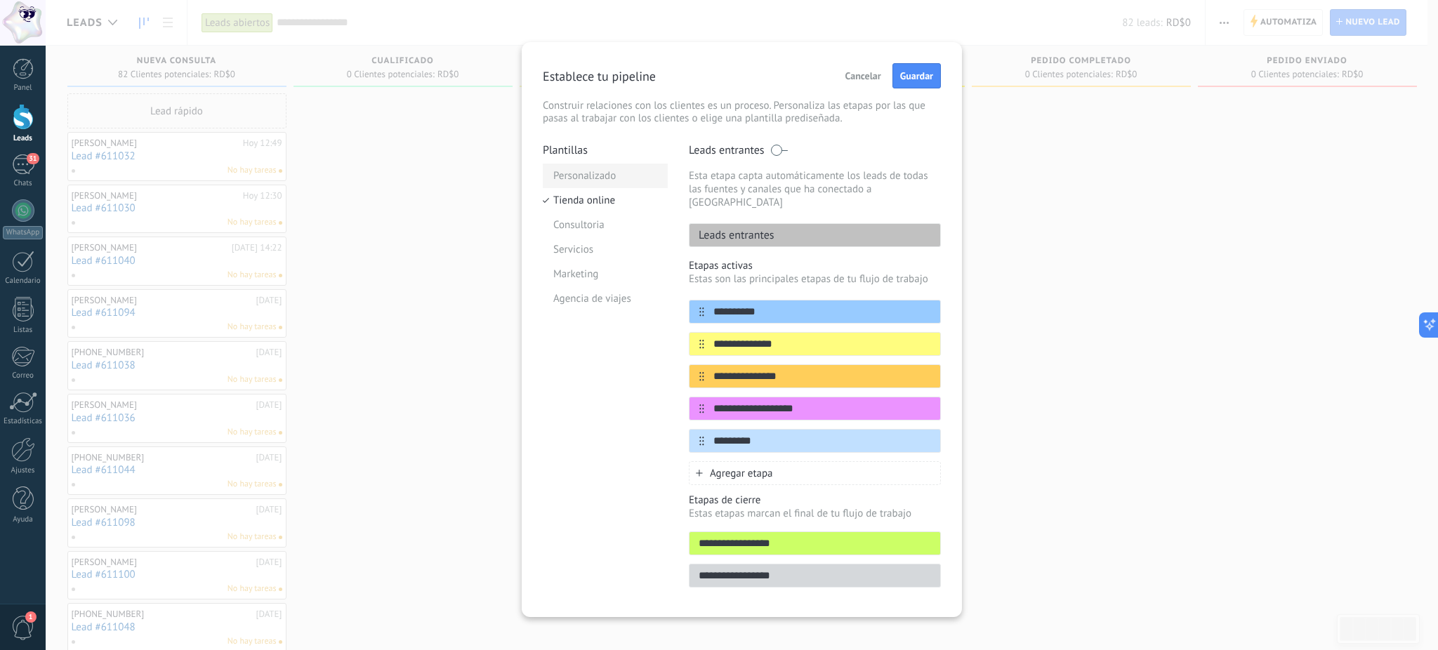
click at [560, 171] on li "Personalizado" at bounding box center [605, 176] width 125 height 25
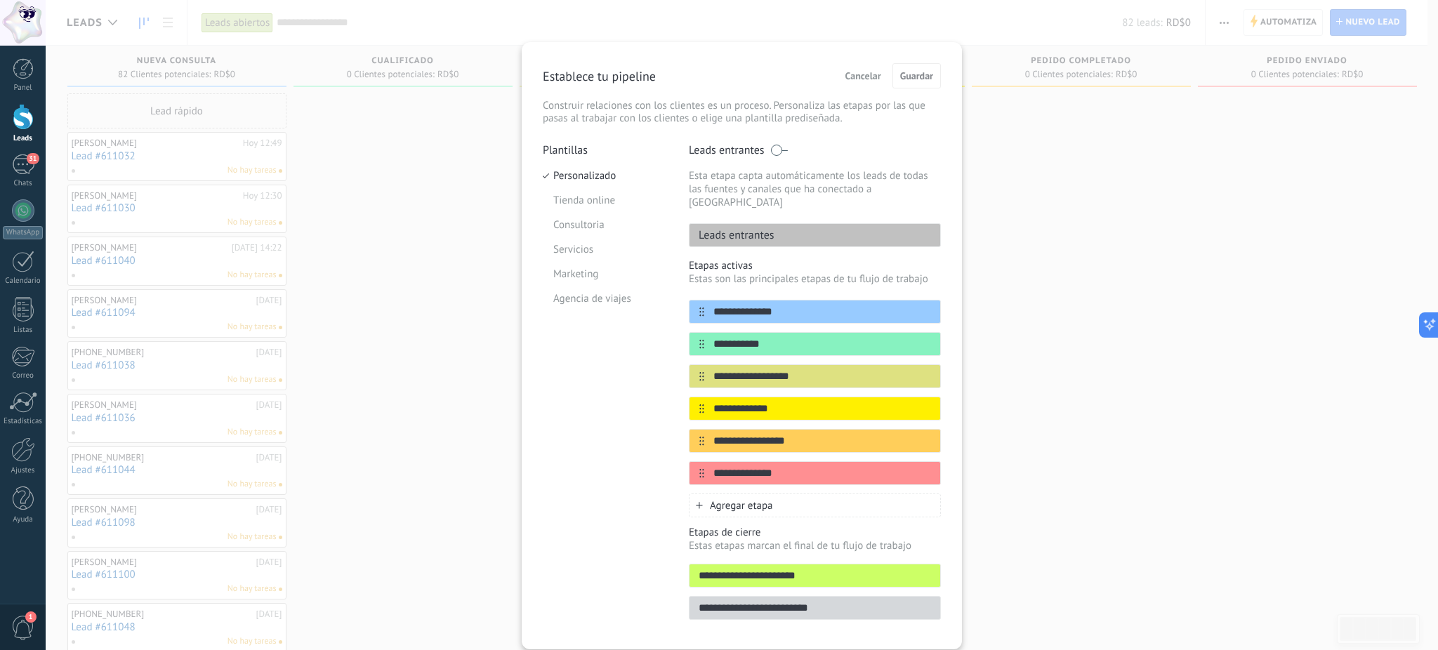
scroll to position [36, 0]
